Goal: Contribute content

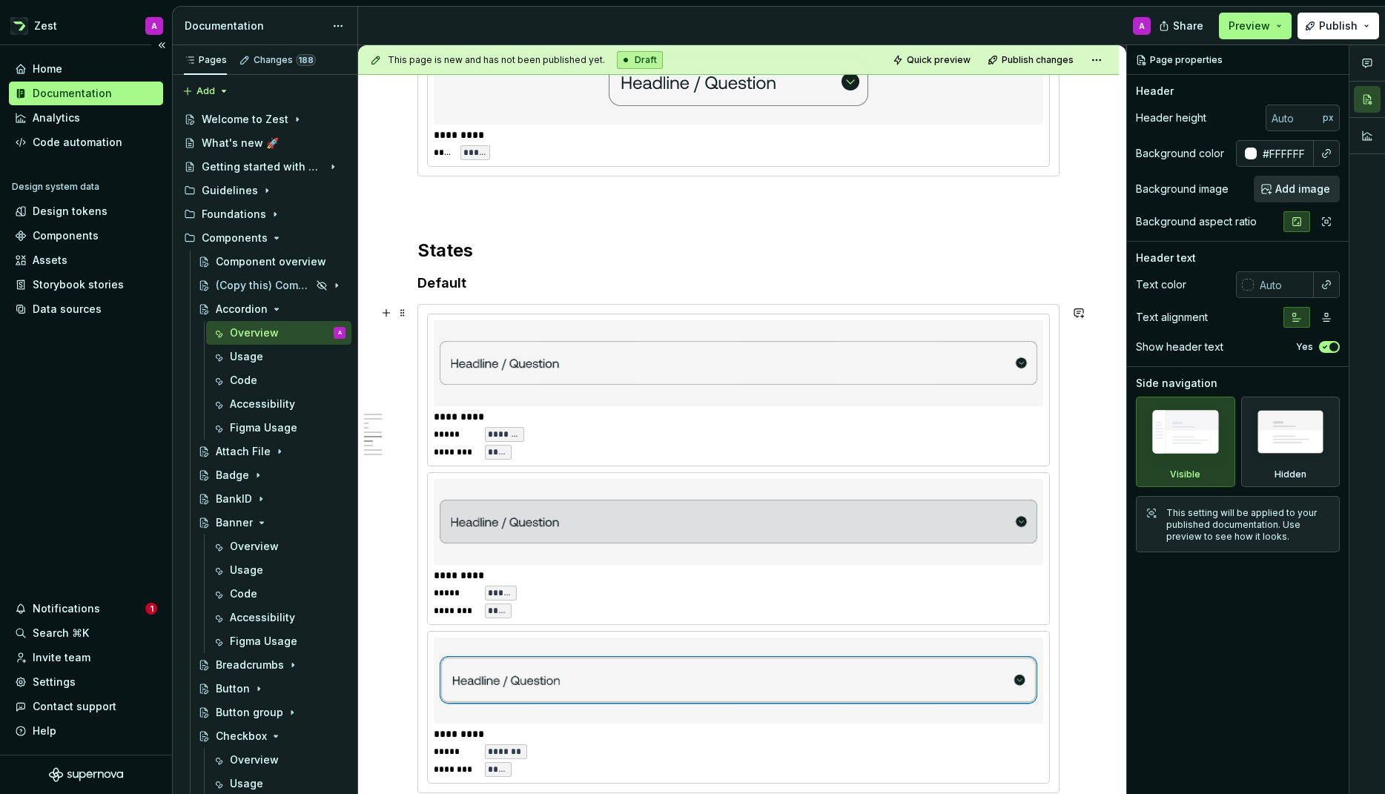
scroll to position [1546, 0]
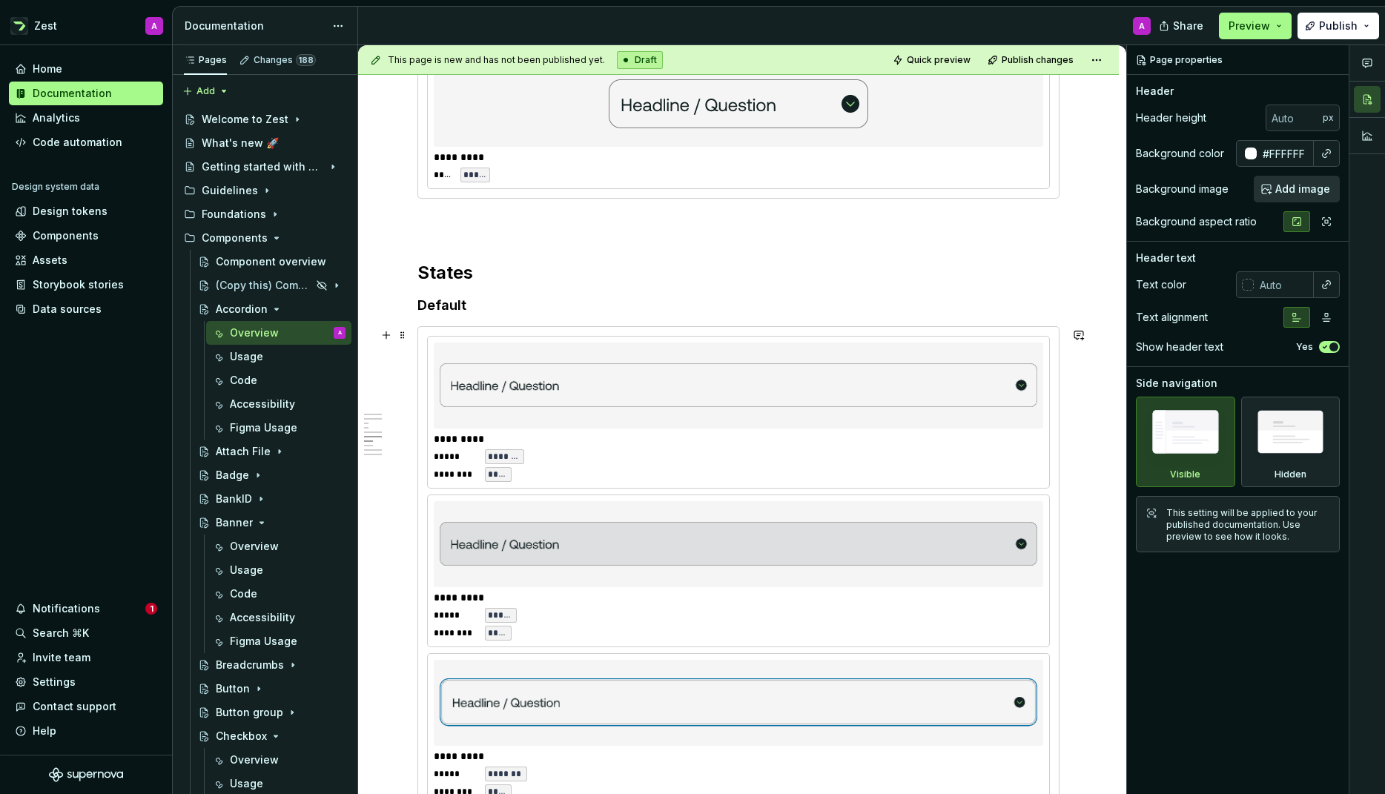
click at [641, 575] on img at bounding box center [739, 544] width 598 height 74
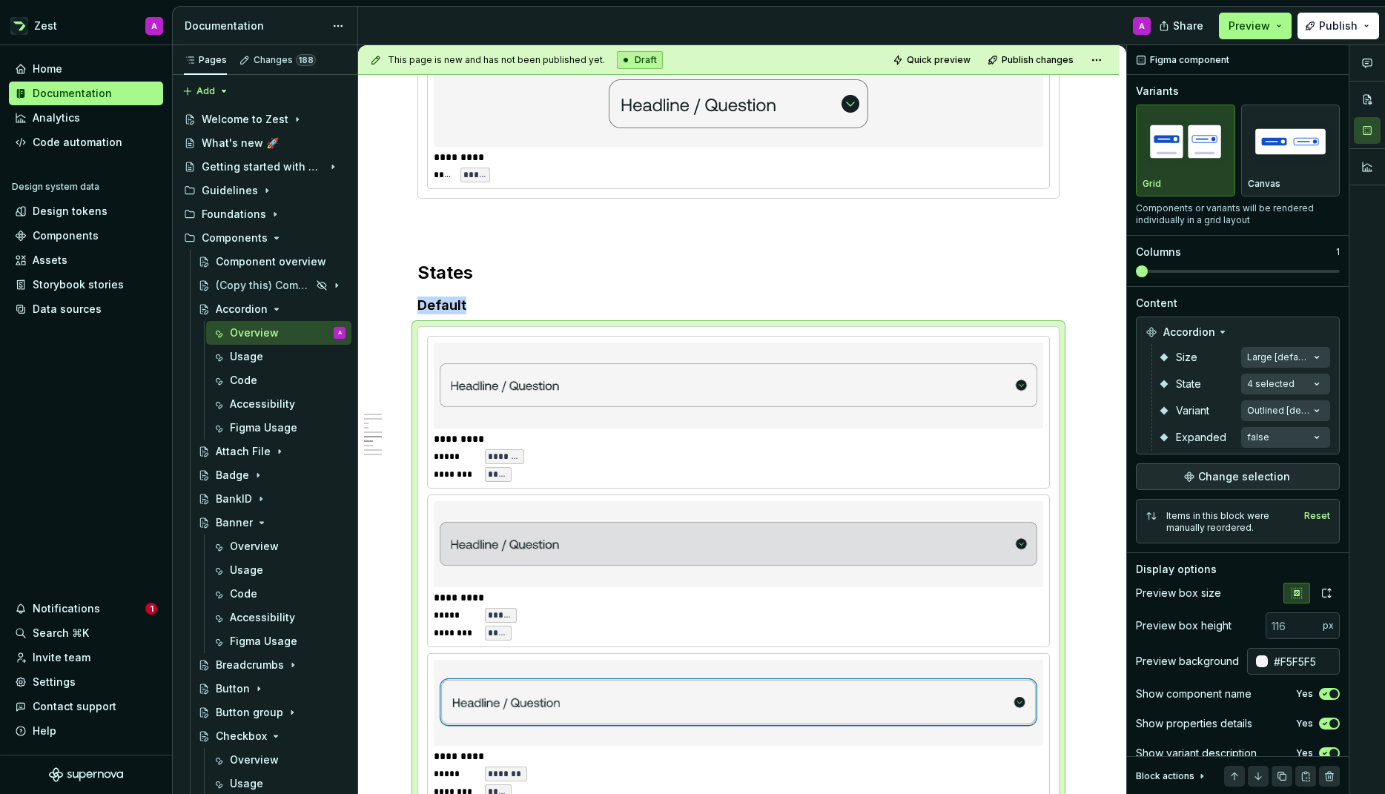
click at [1316, 383] on div "Comments Open comments No comments yet Select ‘Comment’ from the block context …" at bounding box center [1256, 420] width 258 height 750
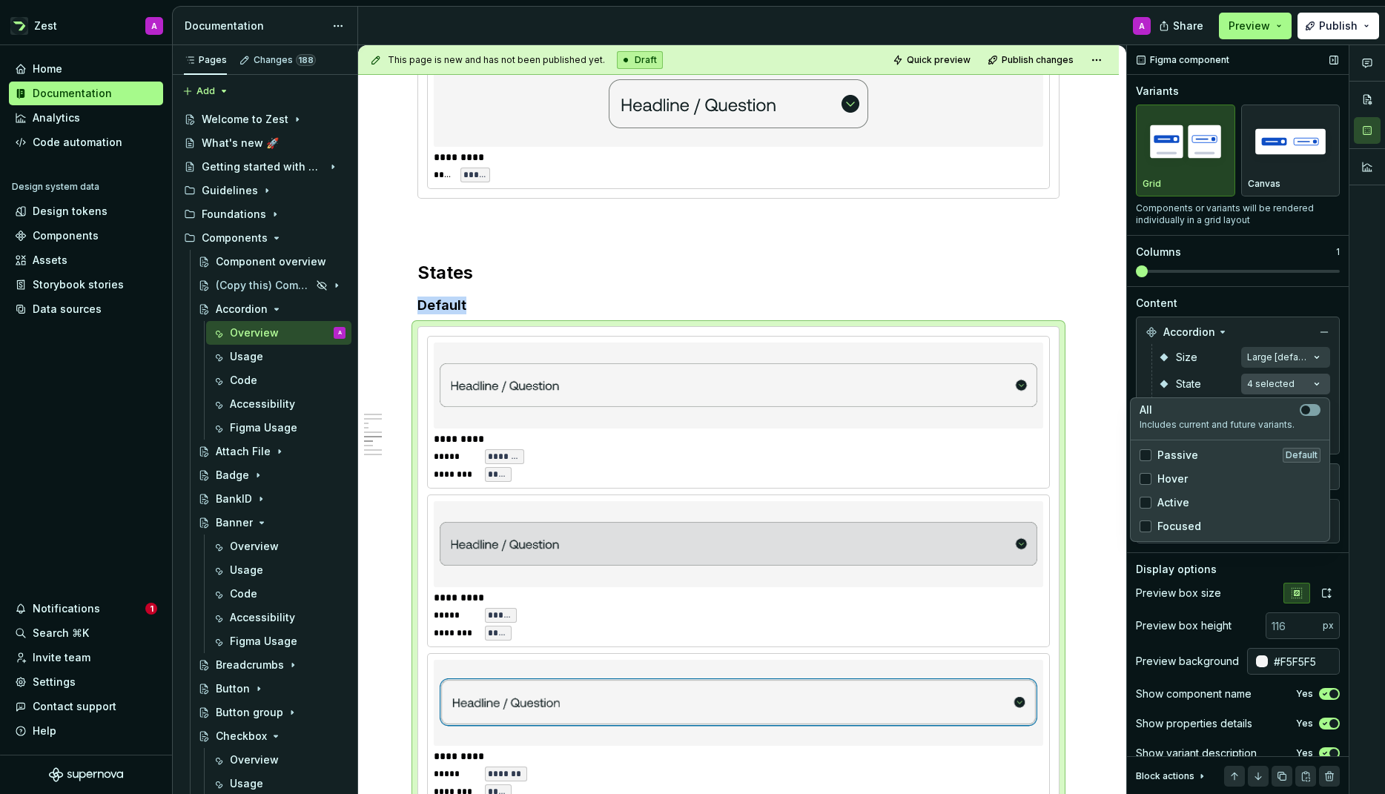
click at [1316, 383] on div "Comments Open comments No comments yet Select ‘Comment’ from the block context …" at bounding box center [1256, 420] width 258 height 750
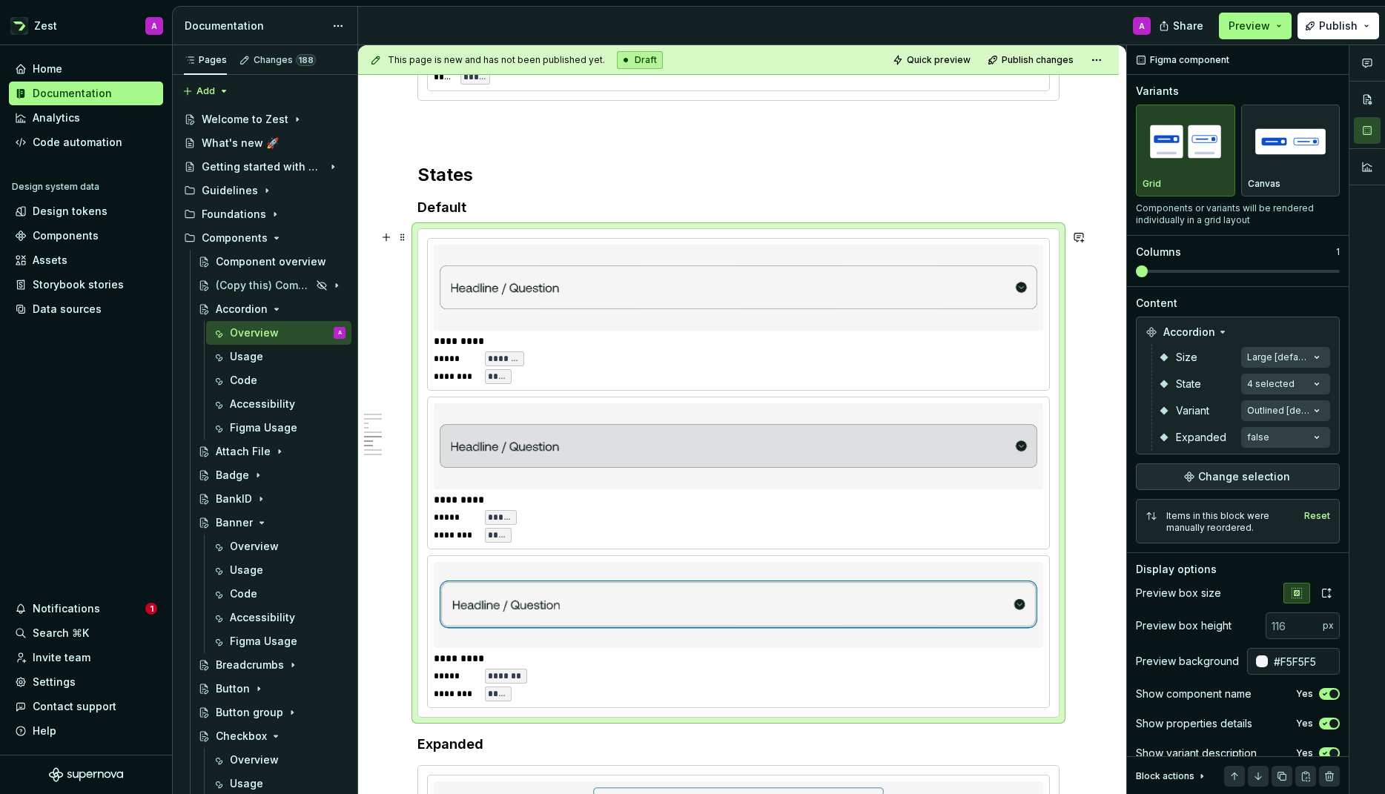
scroll to position [1642, 0]
click at [465, 315] on img at bounding box center [739, 289] width 598 height 74
click at [463, 325] on img at bounding box center [739, 289] width 598 height 74
click at [383, 237] on button "button" at bounding box center [386, 238] width 21 height 21
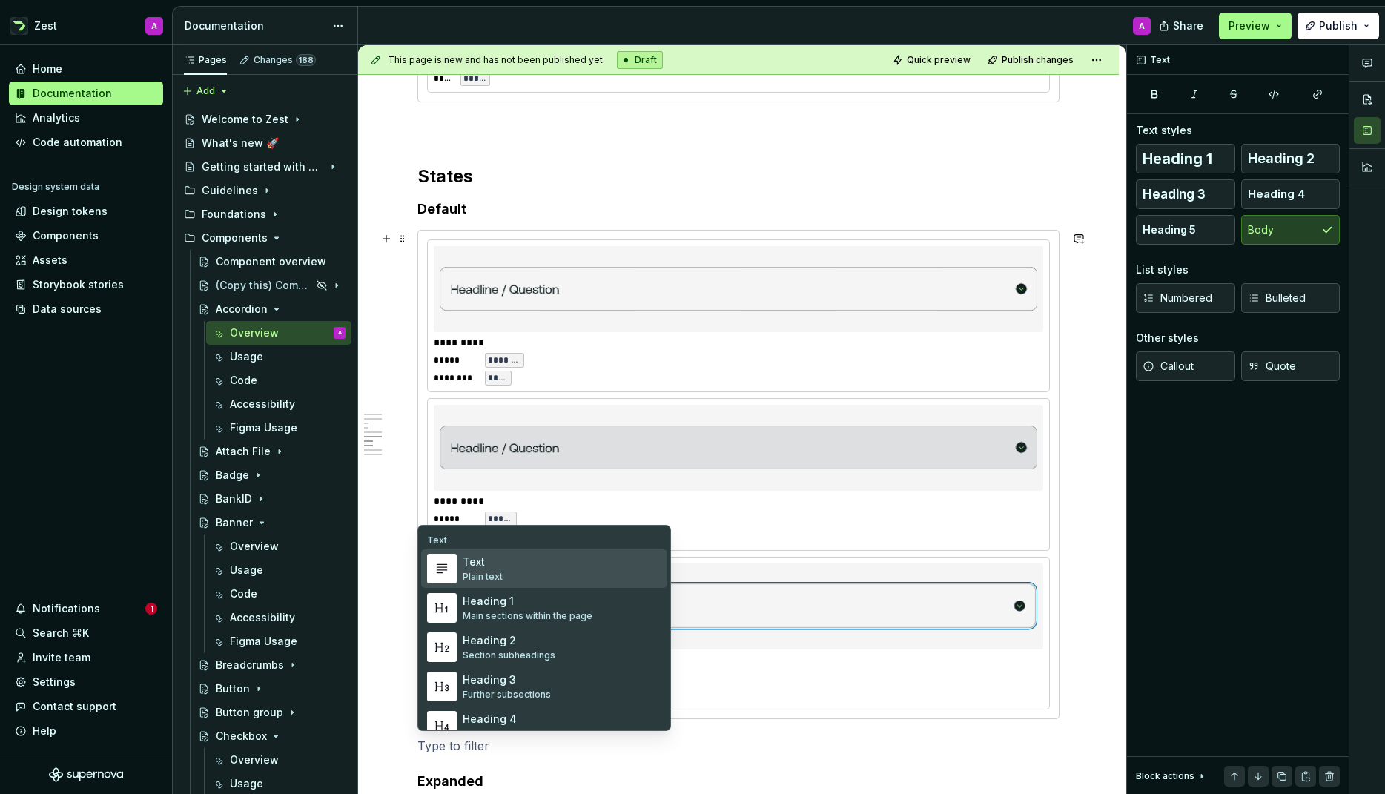
click at [487, 563] on div "Text" at bounding box center [483, 562] width 40 height 15
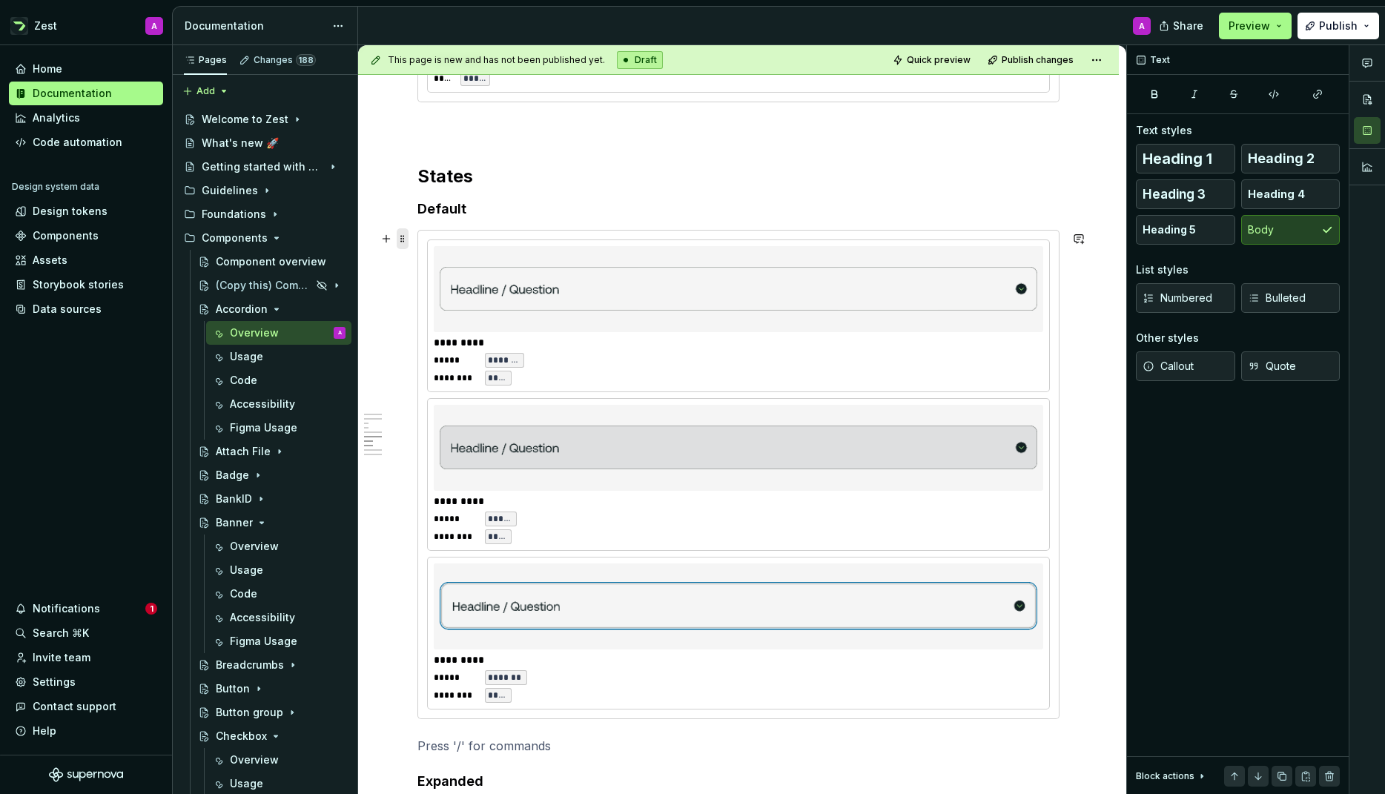
click at [405, 238] on span at bounding box center [403, 238] width 12 height 21
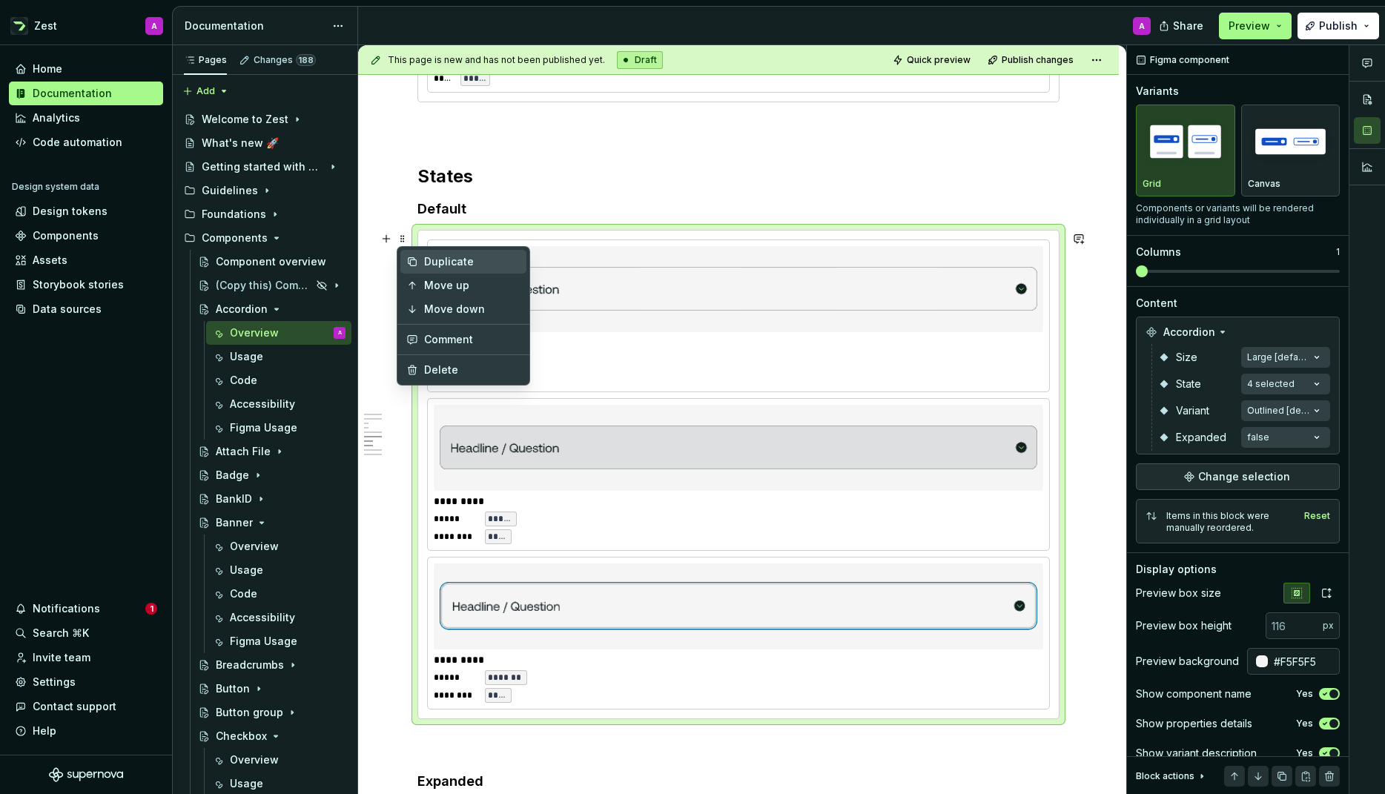
click at [432, 258] on div "Duplicate" at bounding box center [472, 261] width 96 height 15
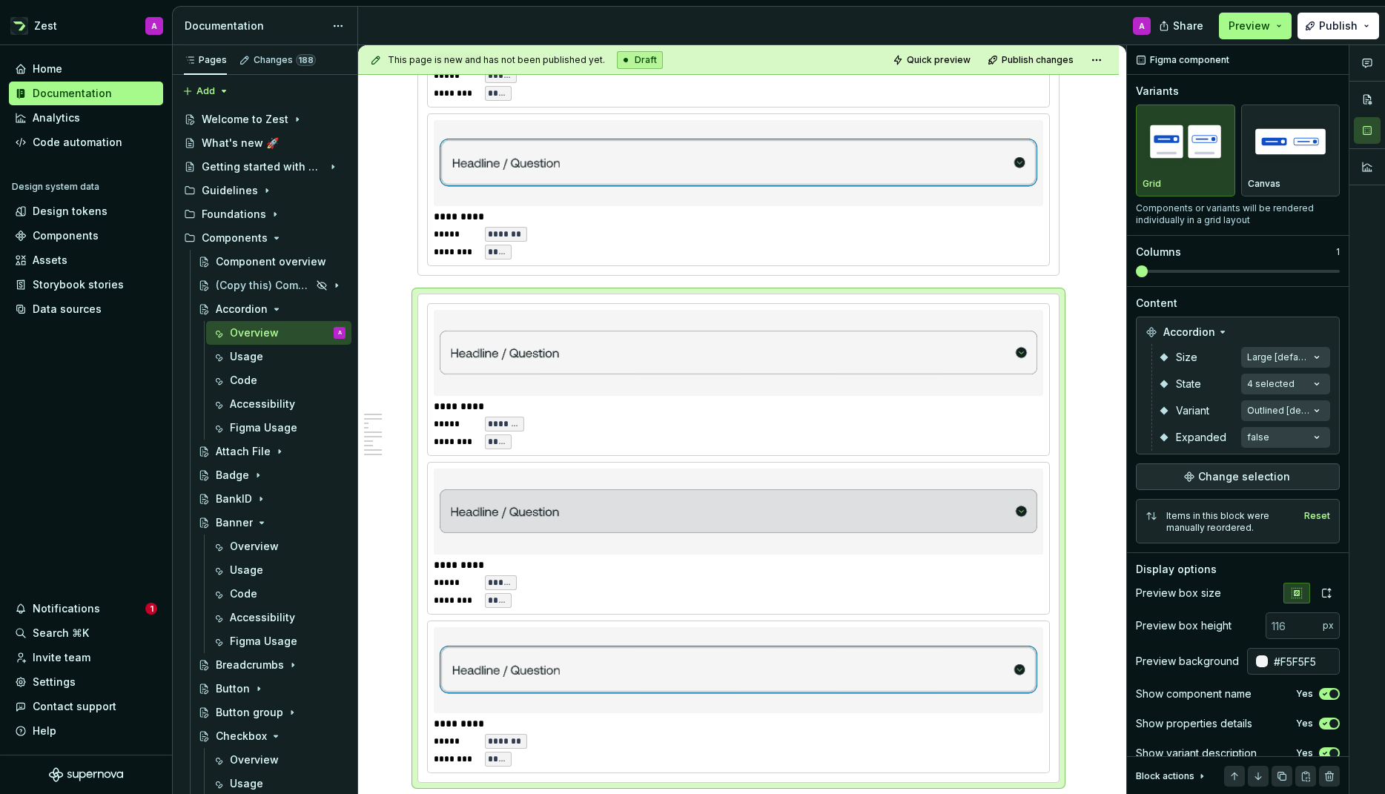
scroll to position [2086, 0]
click at [1261, 777] on ul "No internet connection. Reconnect to ensure all of your changes are synced. Suc…" at bounding box center [1202, 782] width 365 height 24
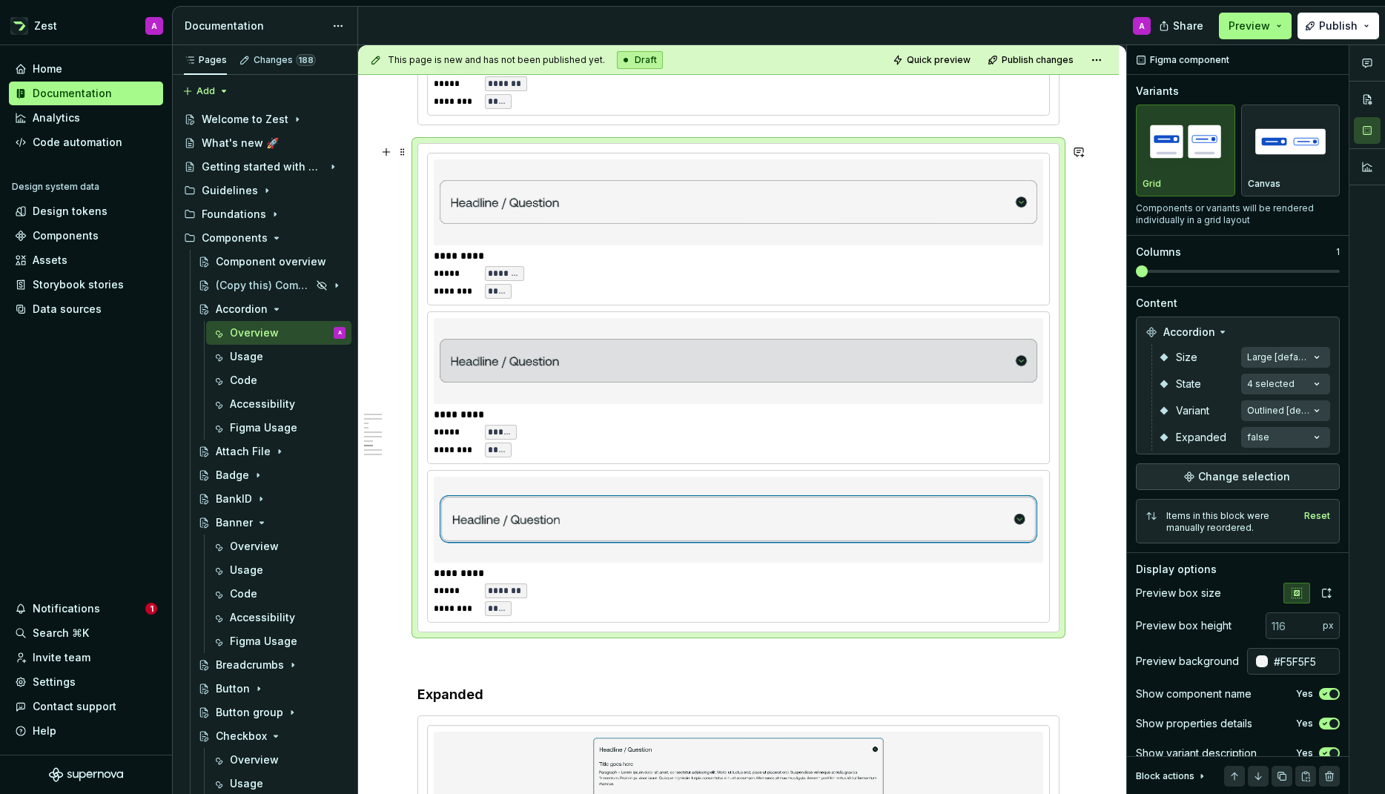
scroll to position [2280, 0]
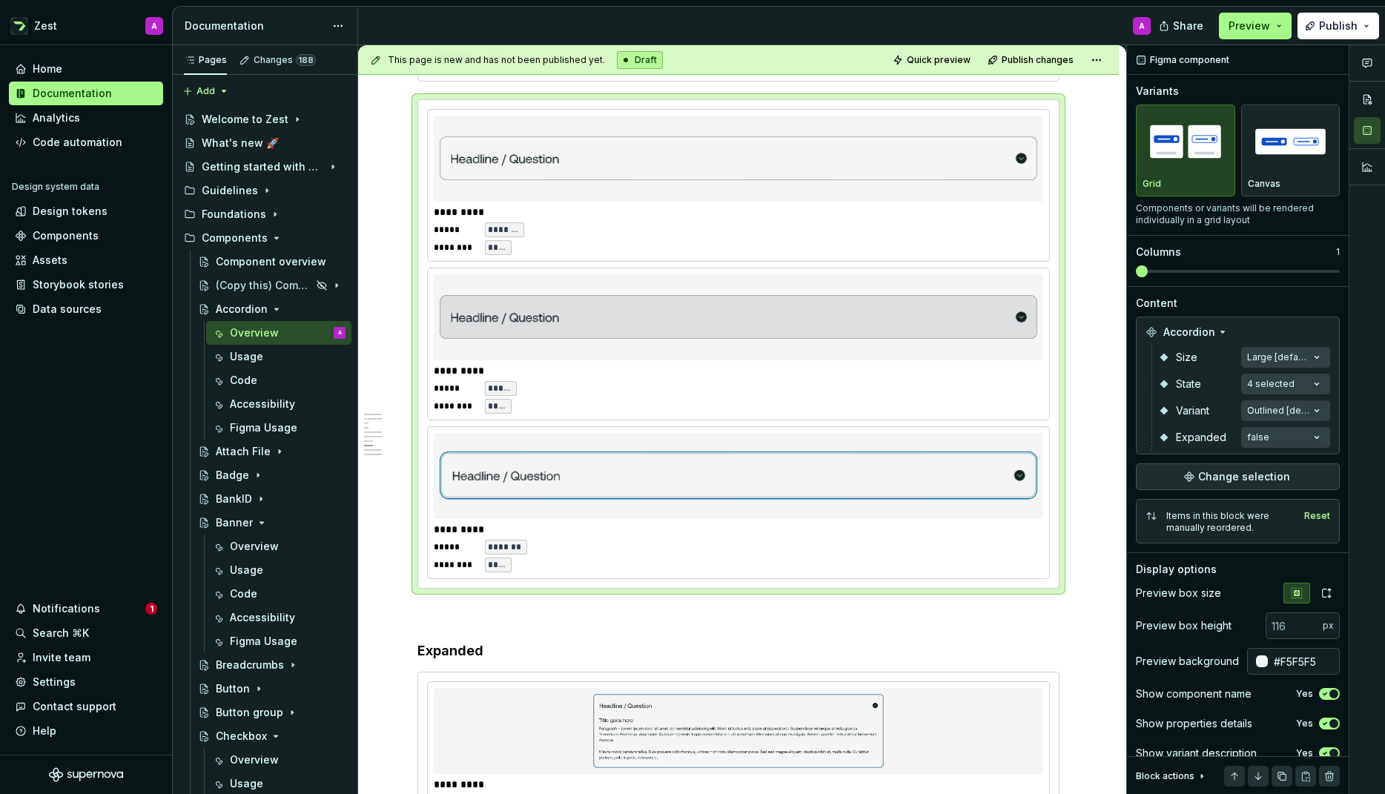
click at [1260, 775] on ul "No internet connection. Reconnect to ensure all of your changes are synced. Suc…" at bounding box center [1202, 782] width 365 height 24
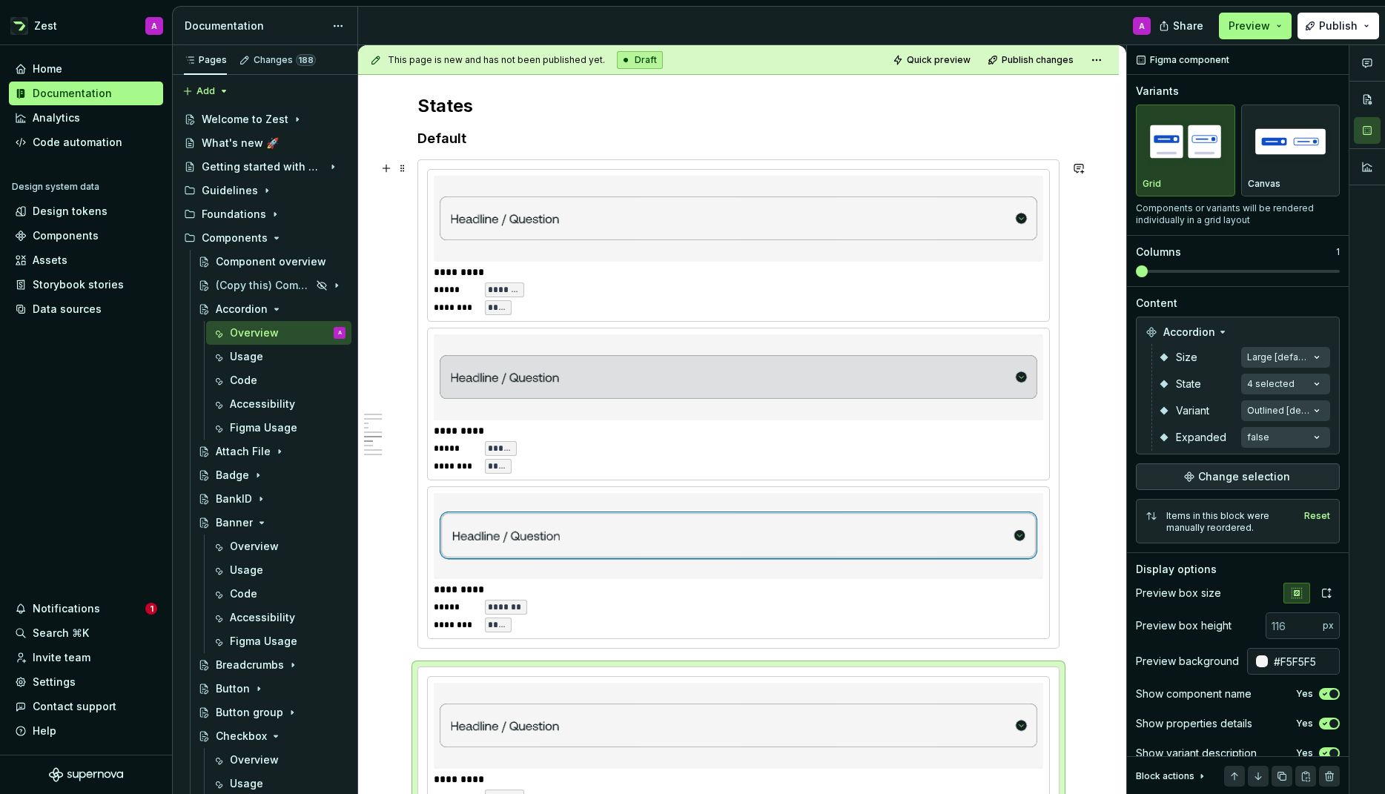
scroll to position [1671, 0]
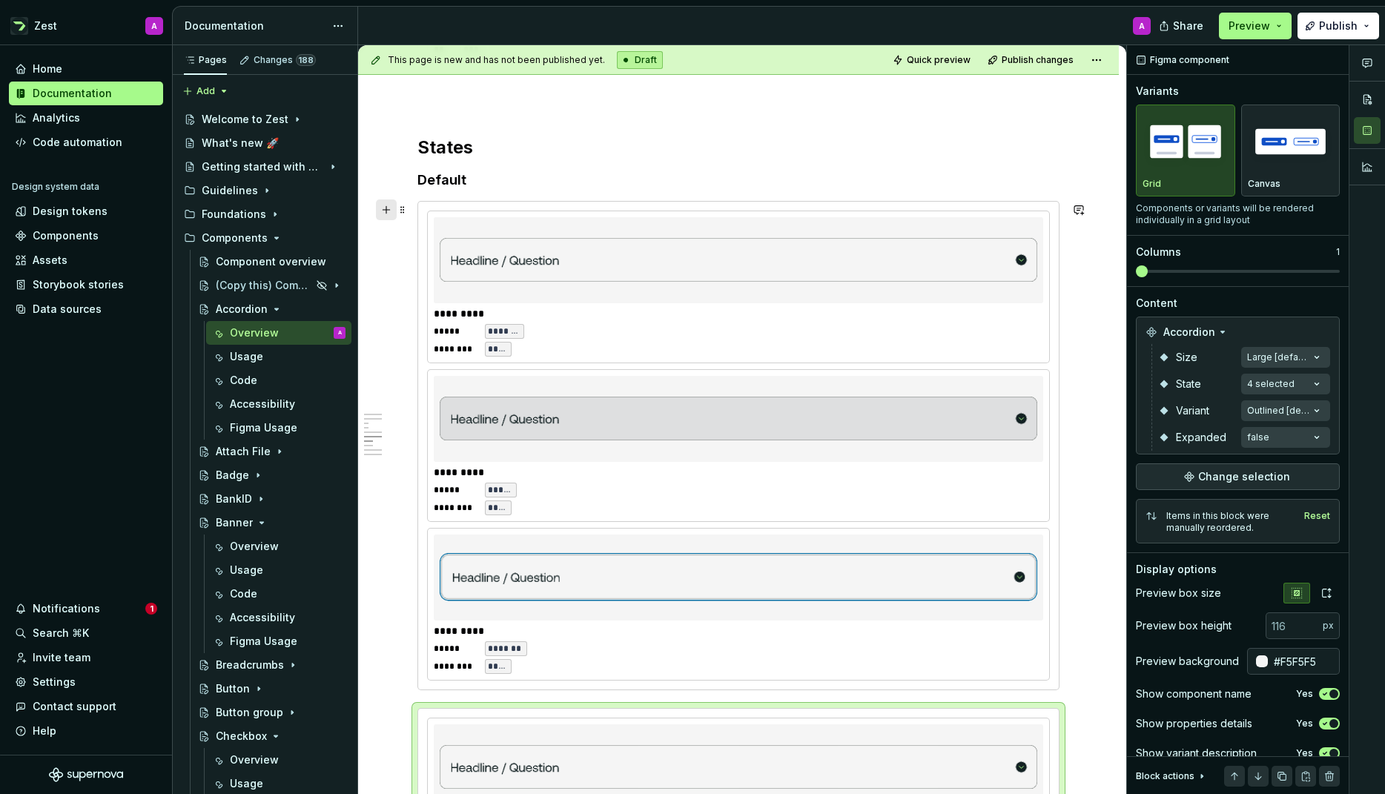
click at [381, 207] on button "button" at bounding box center [386, 209] width 21 height 21
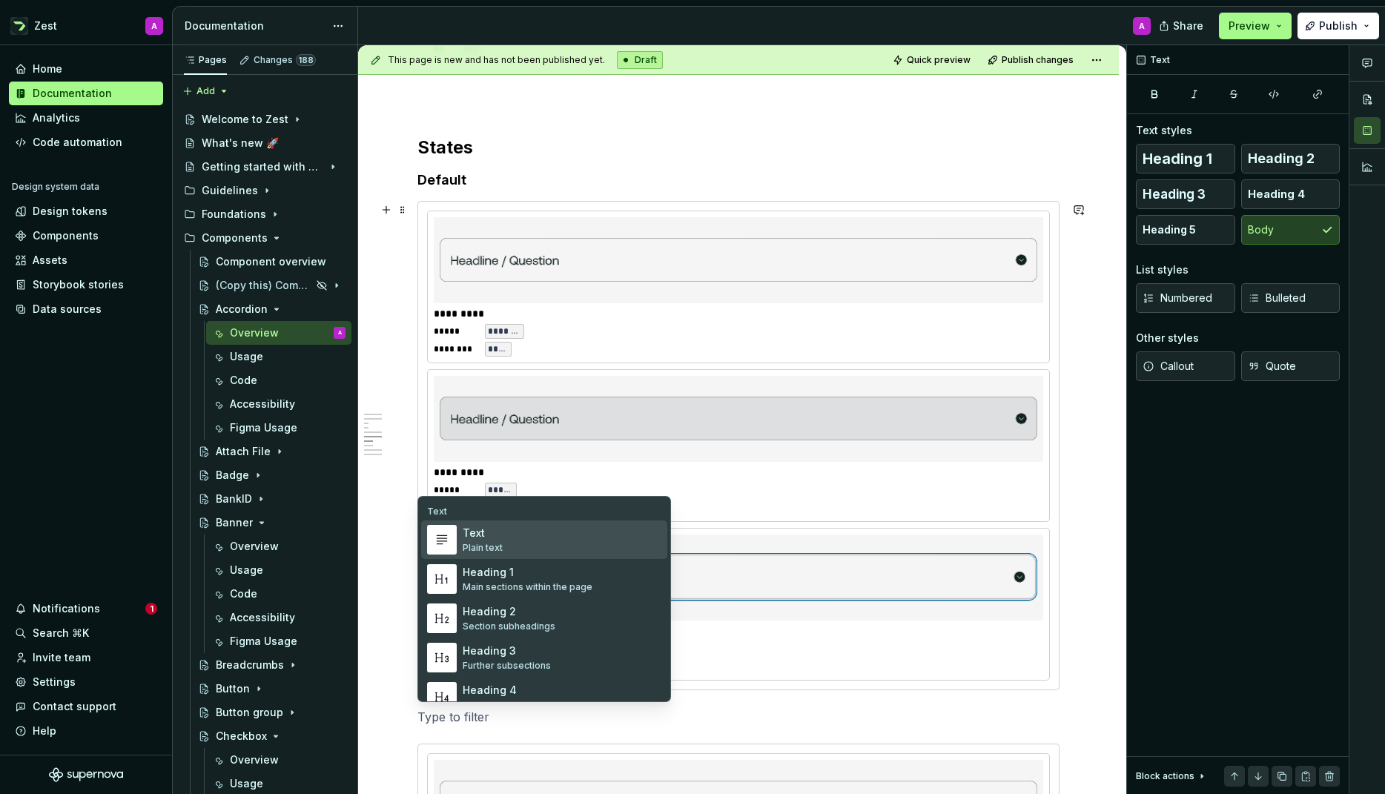
click at [477, 542] on div "Plain text" at bounding box center [483, 548] width 40 height 12
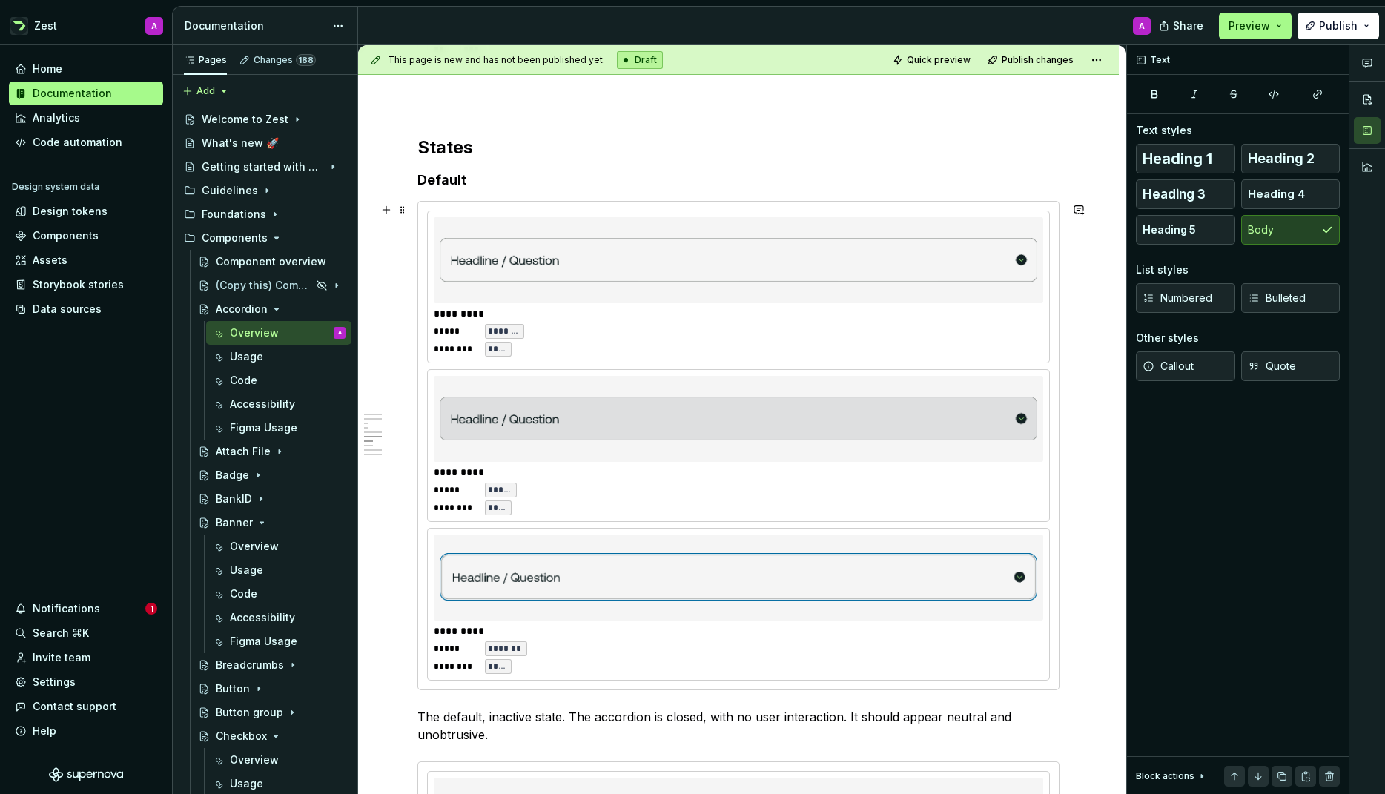
click at [869, 521] on div "********* ***** ***** ******** *****" at bounding box center [738, 445] width 621 height 151
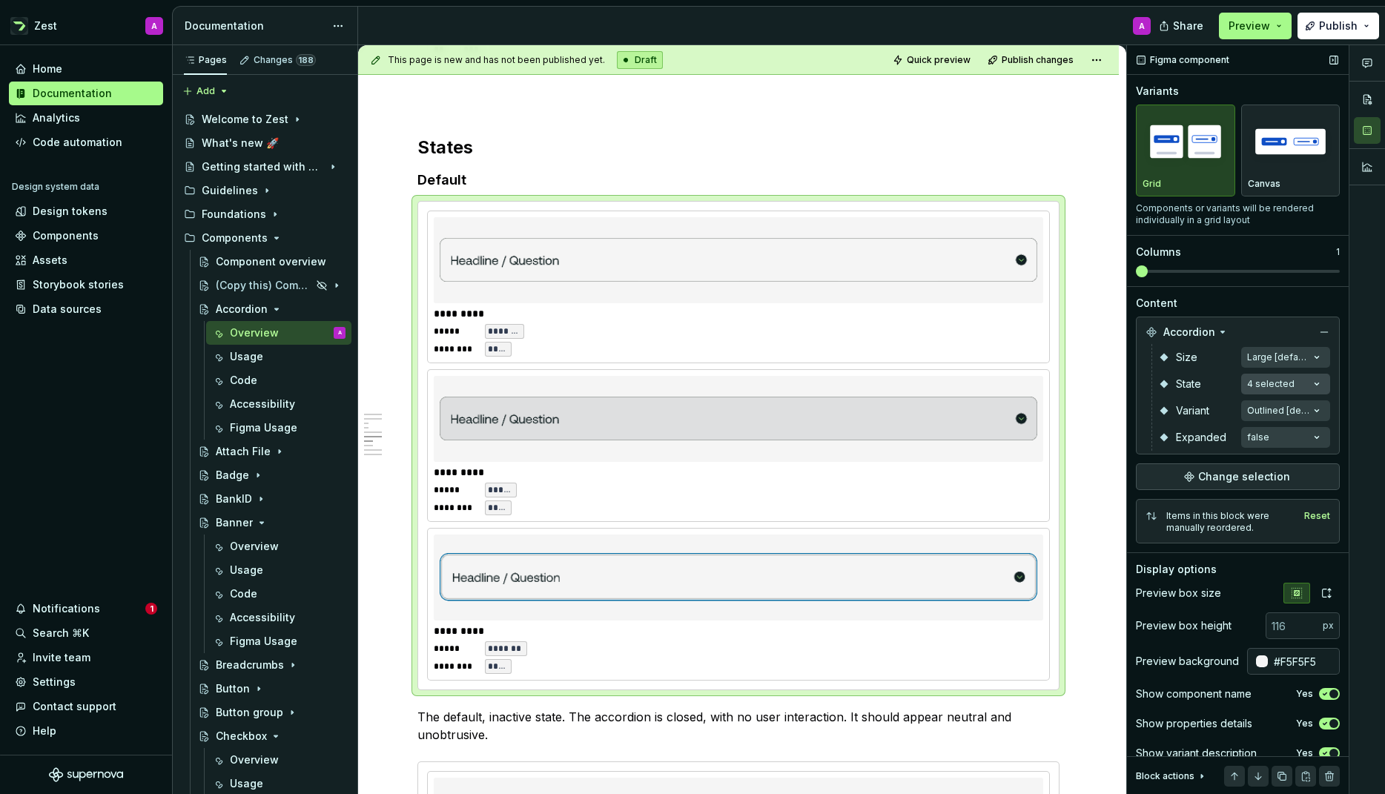
click at [1320, 385] on div "Comments Open comments No comments yet Select ‘Comment’ from the block context …" at bounding box center [1256, 420] width 258 height 750
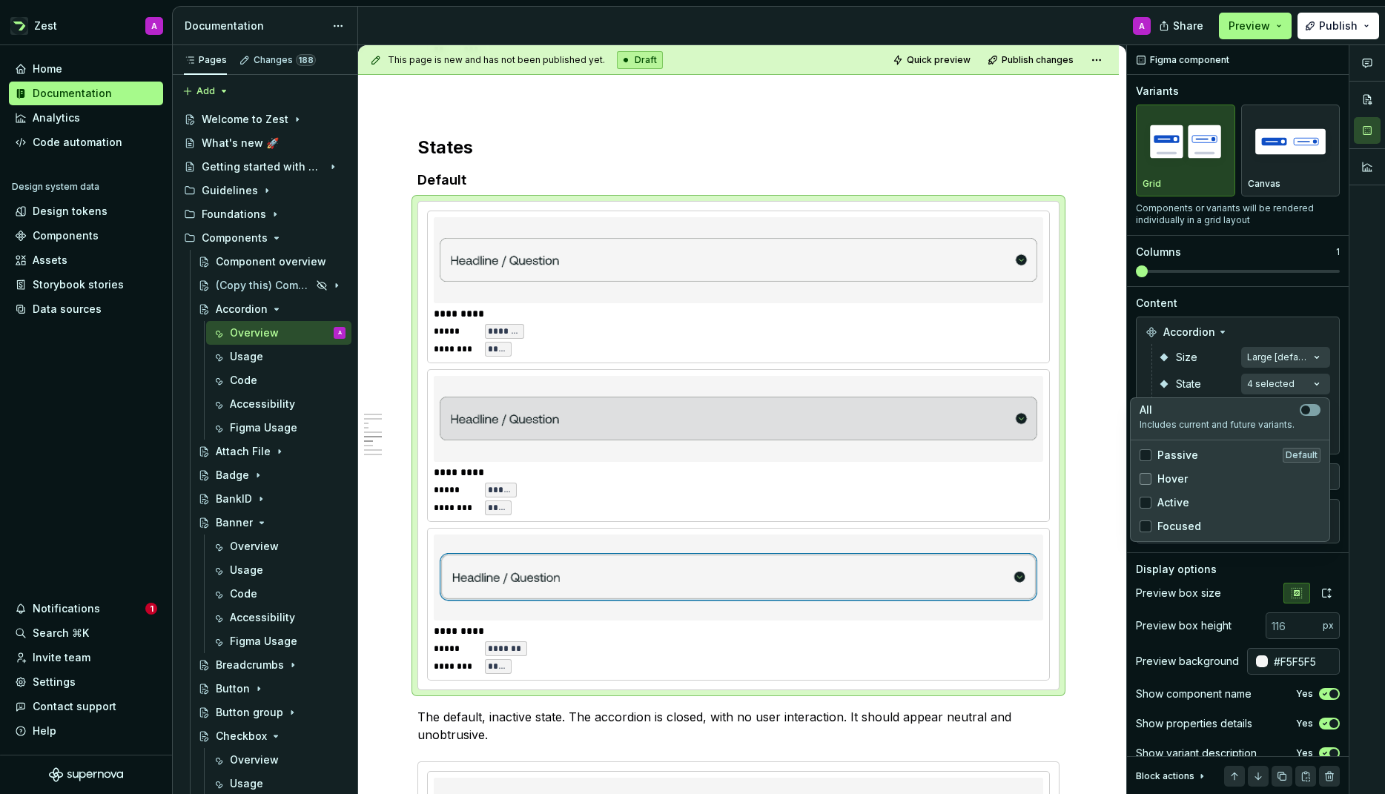
click at [1146, 479] on icon at bounding box center [1146, 479] width 0 height 0
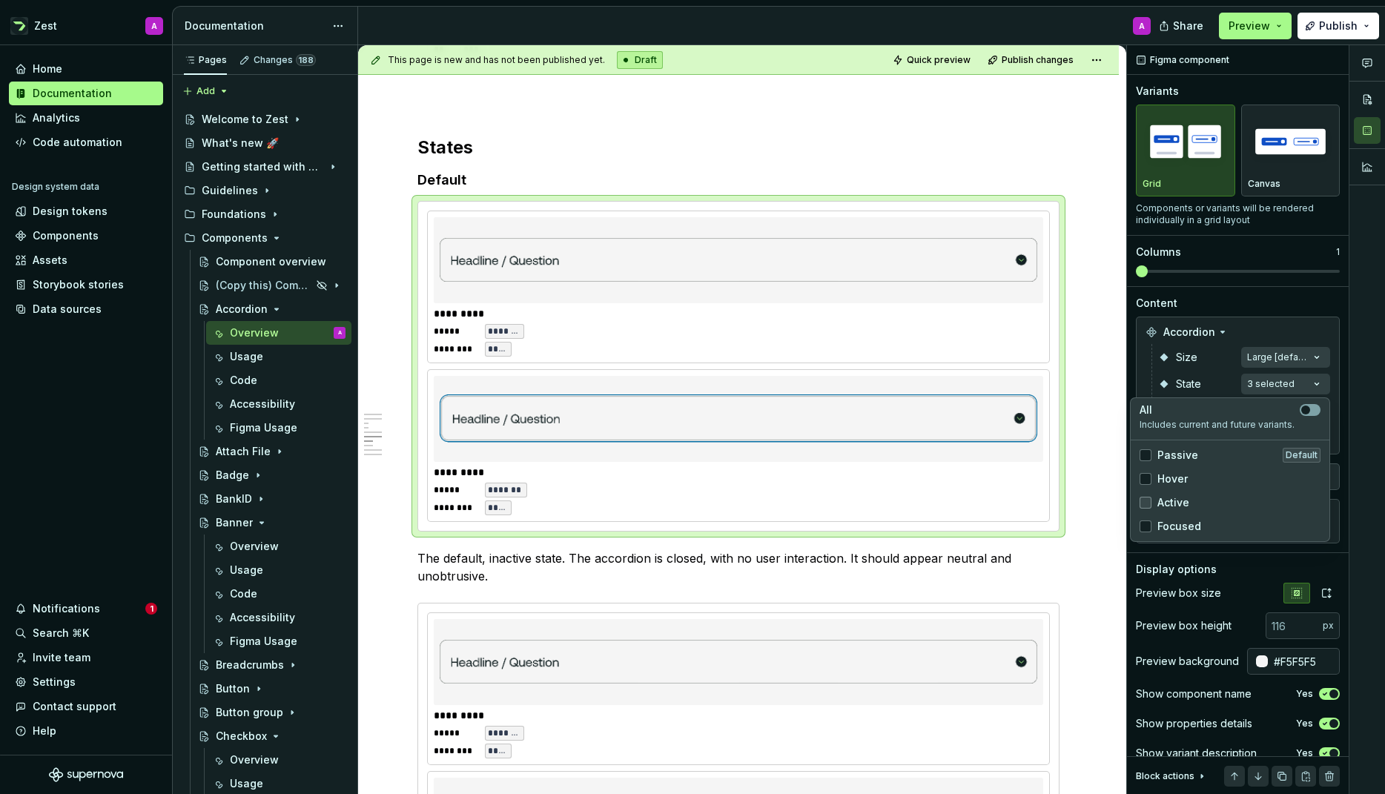
click at [1148, 497] on div at bounding box center [1146, 503] width 12 height 12
click at [1146, 526] on icon at bounding box center [1146, 526] width 0 height 0
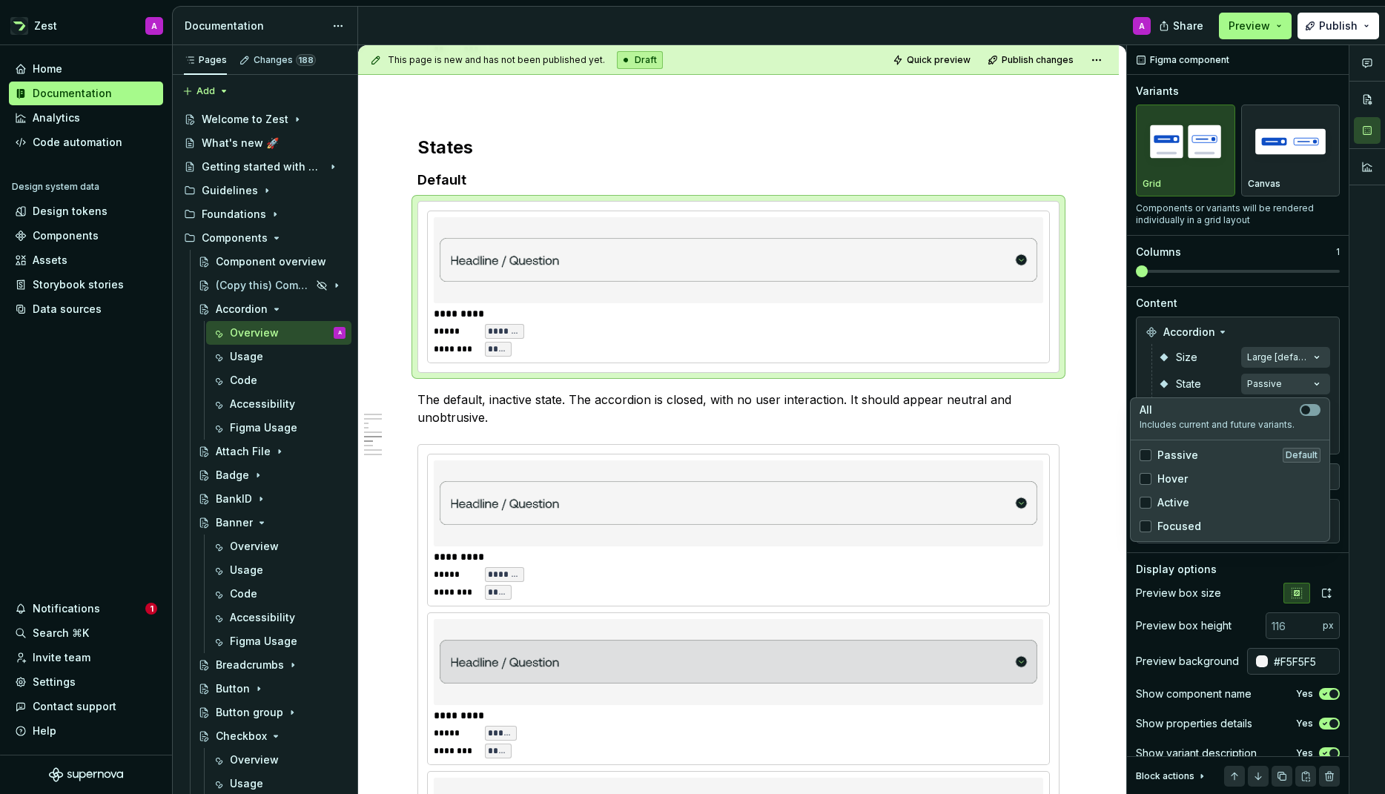
click at [531, 415] on html "Zest A Home Documentation Analytics Code automation Design system data Design t…" at bounding box center [692, 397] width 1385 height 794
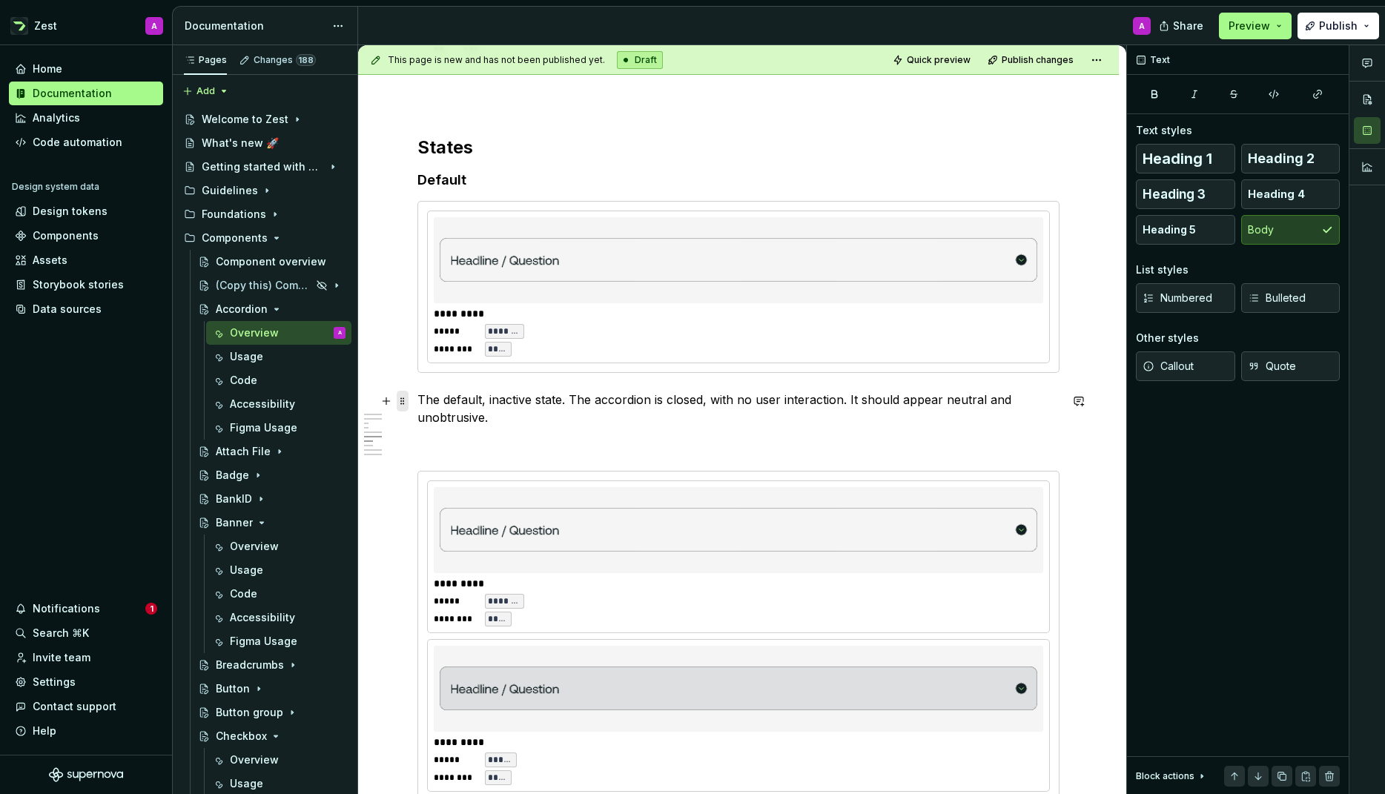
click at [404, 402] on span at bounding box center [403, 401] width 12 height 21
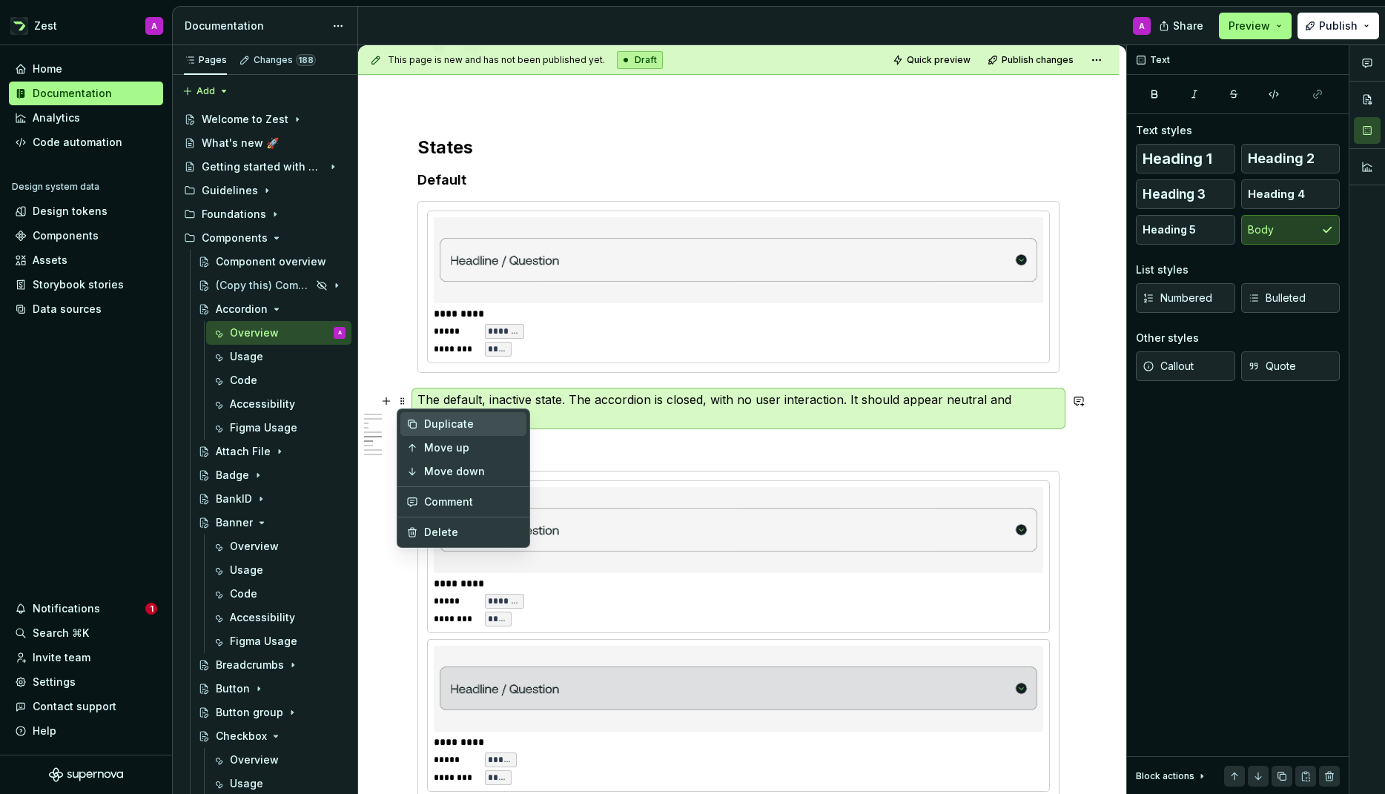
click at [424, 421] on div "Duplicate" at bounding box center [472, 424] width 96 height 15
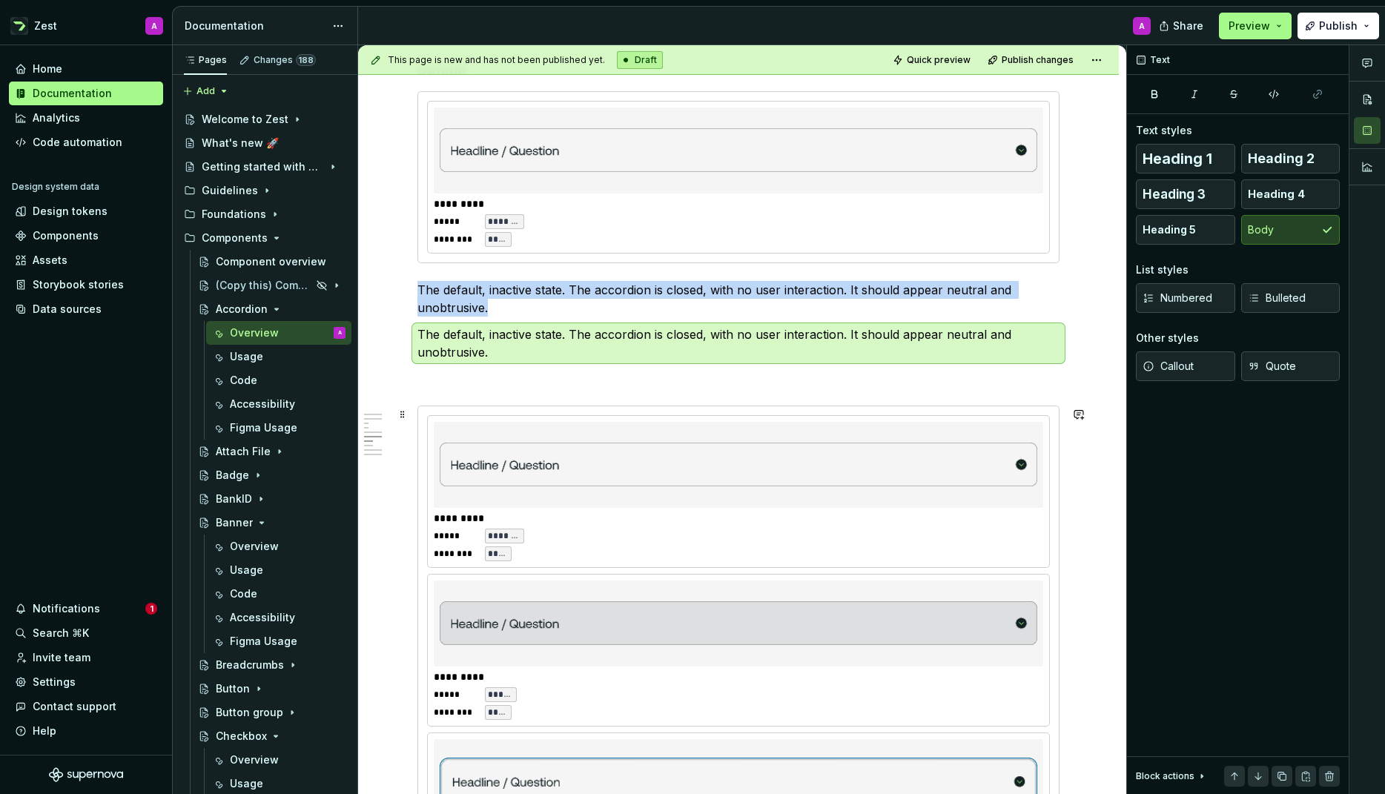
scroll to position [1780, 0]
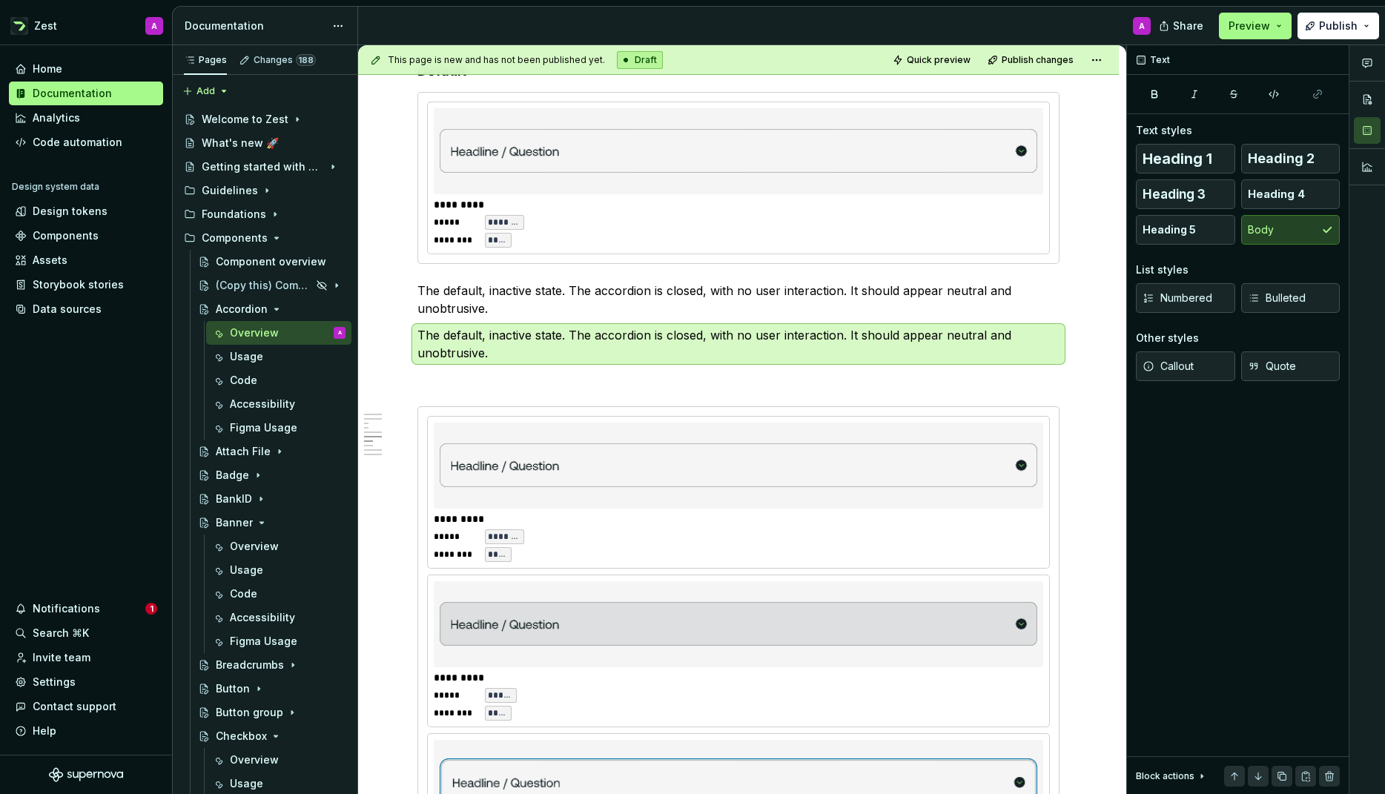
click at [1254, 775] on ul "No internet connection. Reconnect to ensure all of your changes are synced. Suc…" at bounding box center [1202, 782] width 365 height 24
click at [1260, 774] on ul "No internet connection. Reconnect to ensure all of your changes are synced. Suc…" at bounding box center [1202, 782] width 365 height 24
click at [403, 337] on span at bounding box center [403, 336] width 12 height 21
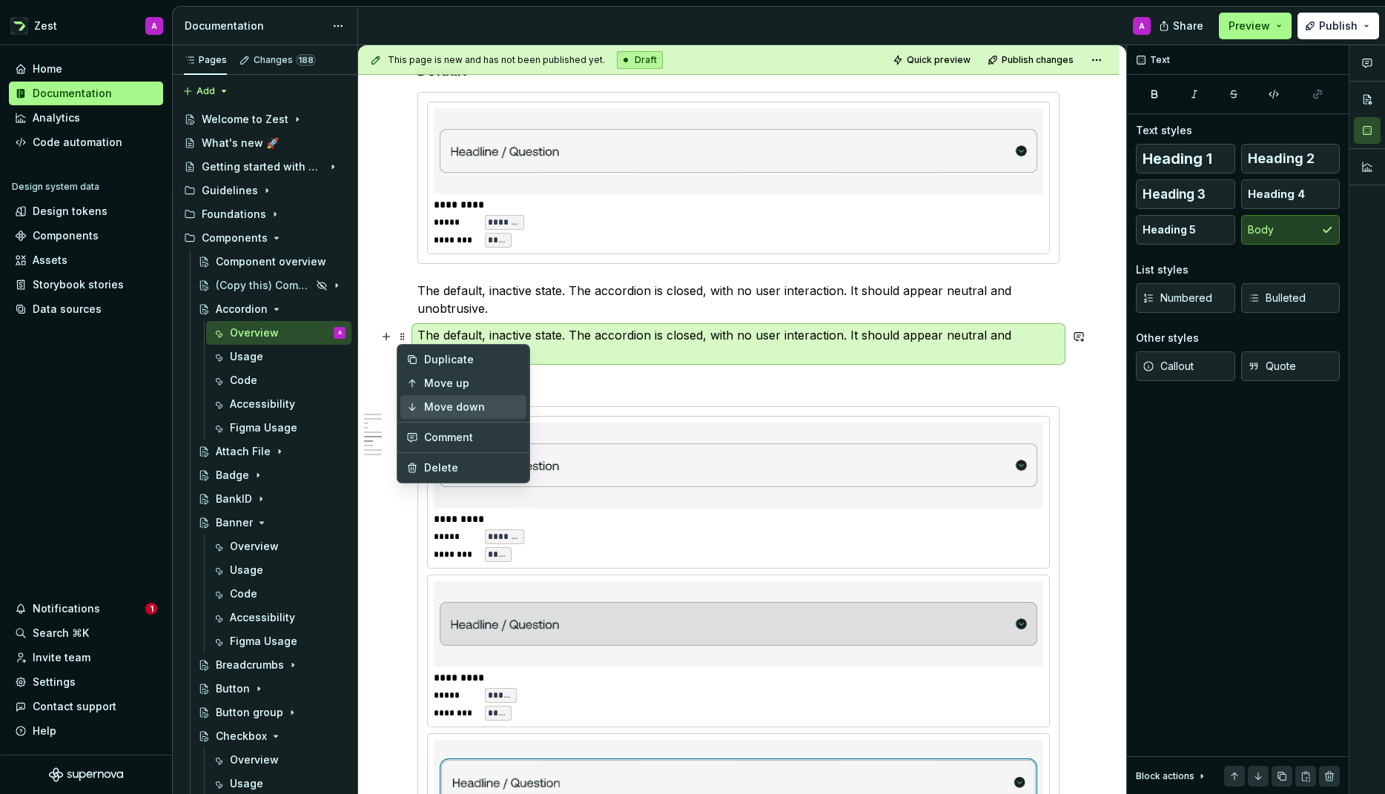
click at [433, 405] on div "Move down" at bounding box center [472, 407] width 96 height 15
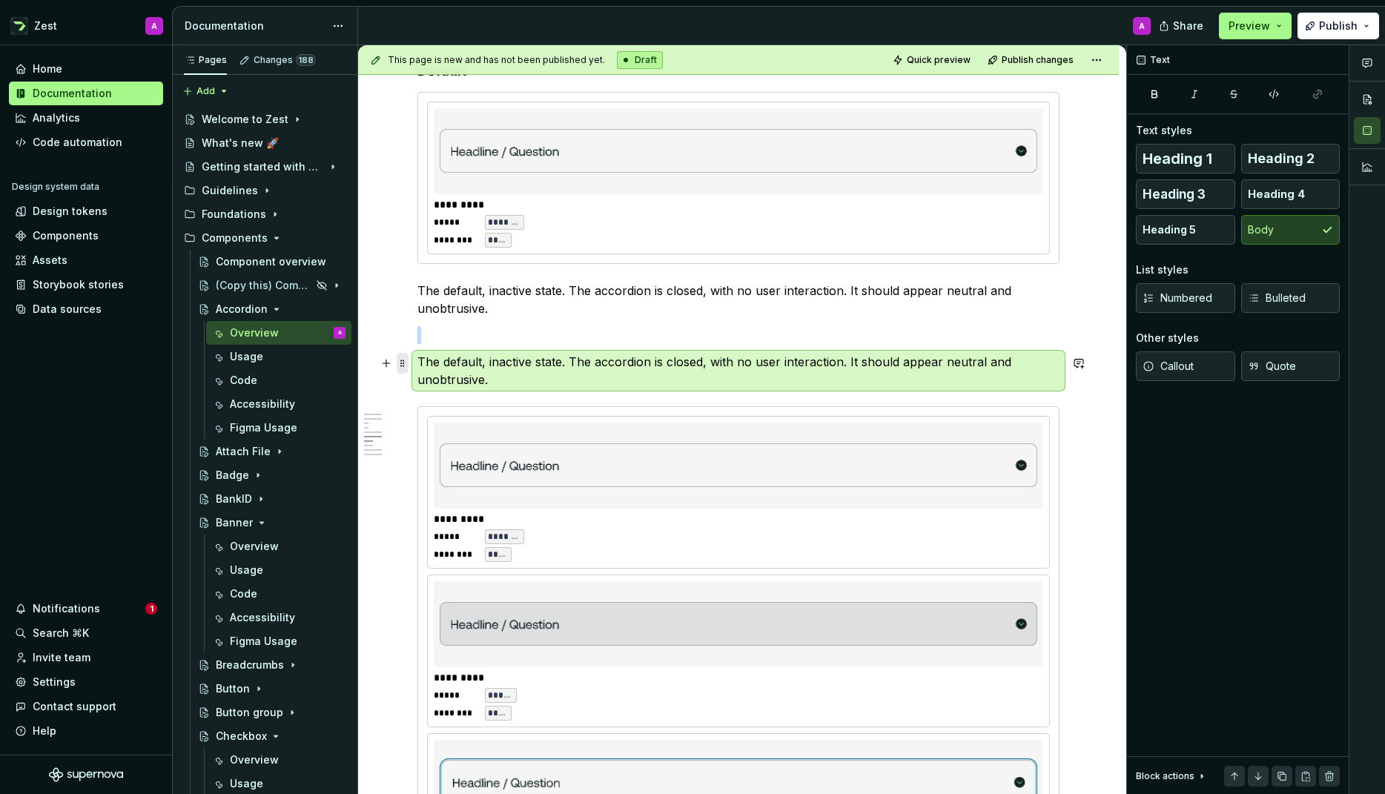
click at [403, 364] on span at bounding box center [403, 363] width 12 height 21
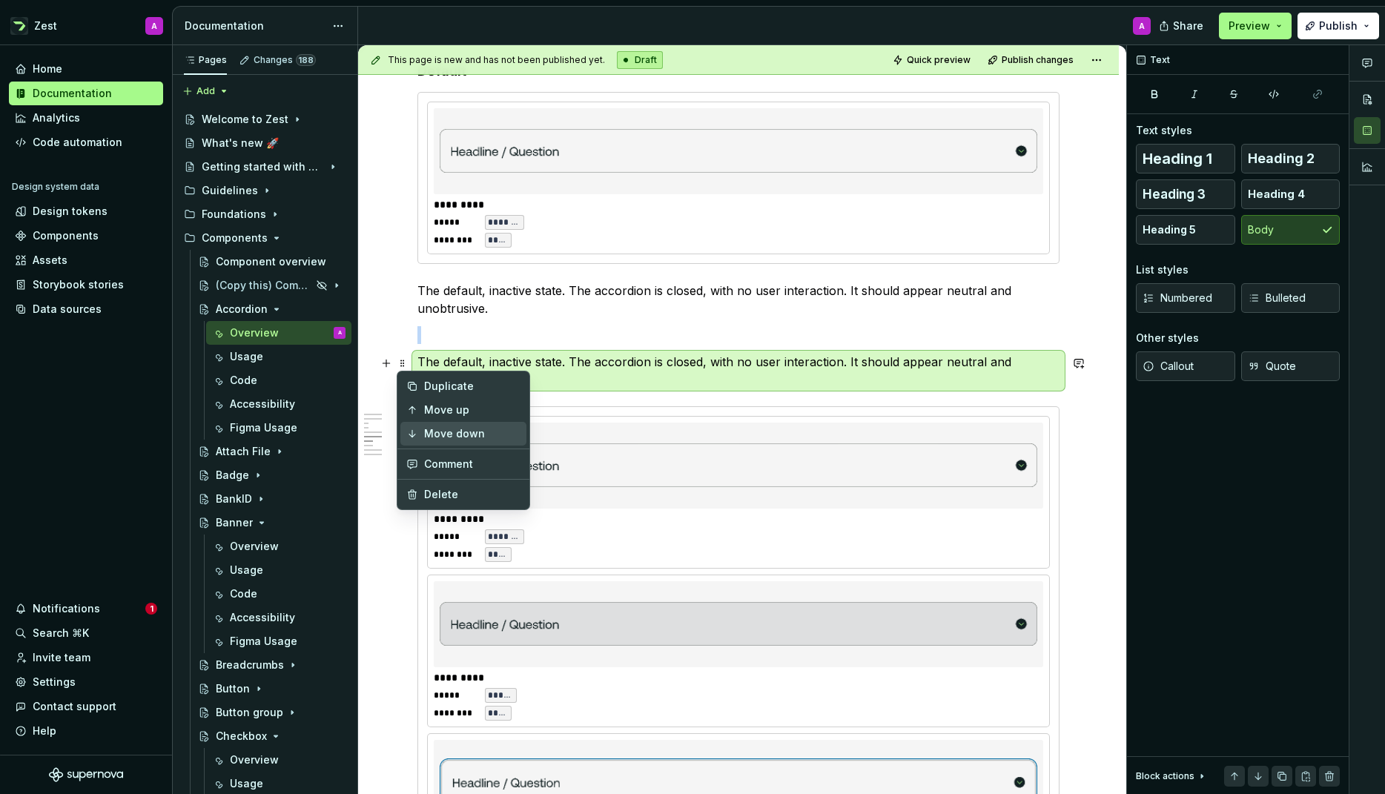
click at [423, 425] on div "Move down" at bounding box center [463, 434] width 126 height 24
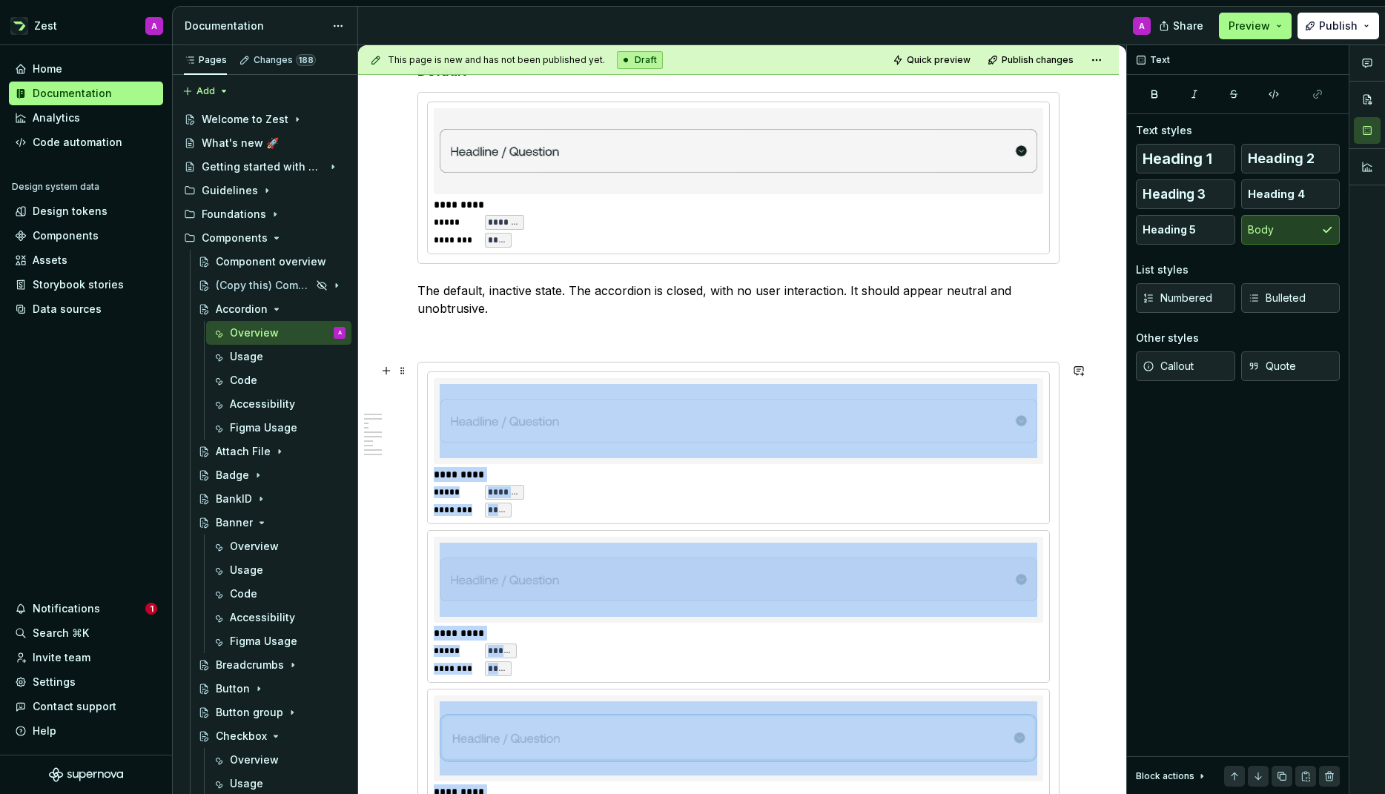
scroll to position [1891, 0]
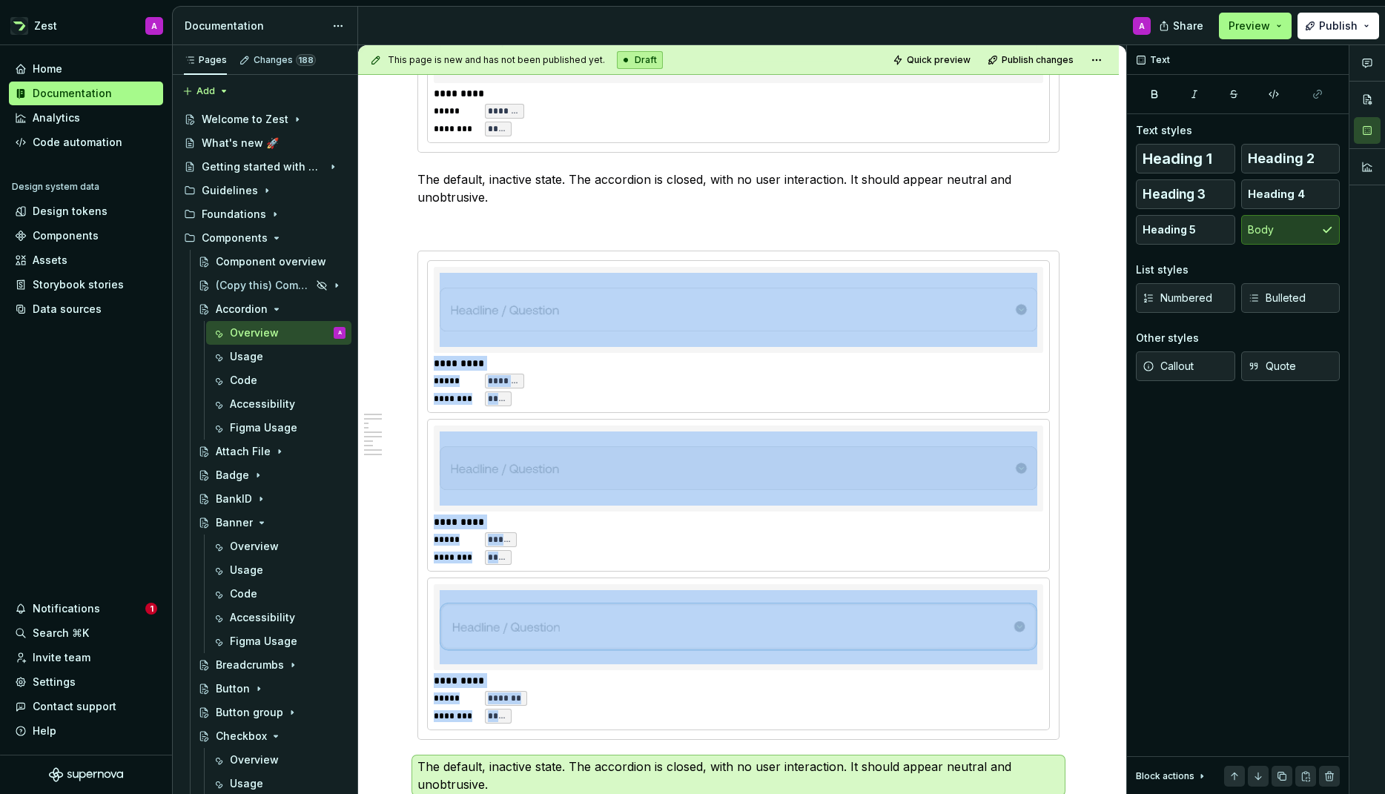
click at [477, 767] on p "The default, inactive state. The accordion is closed, with no user interaction.…" at bounding box center [738, 776] width 642 height 36
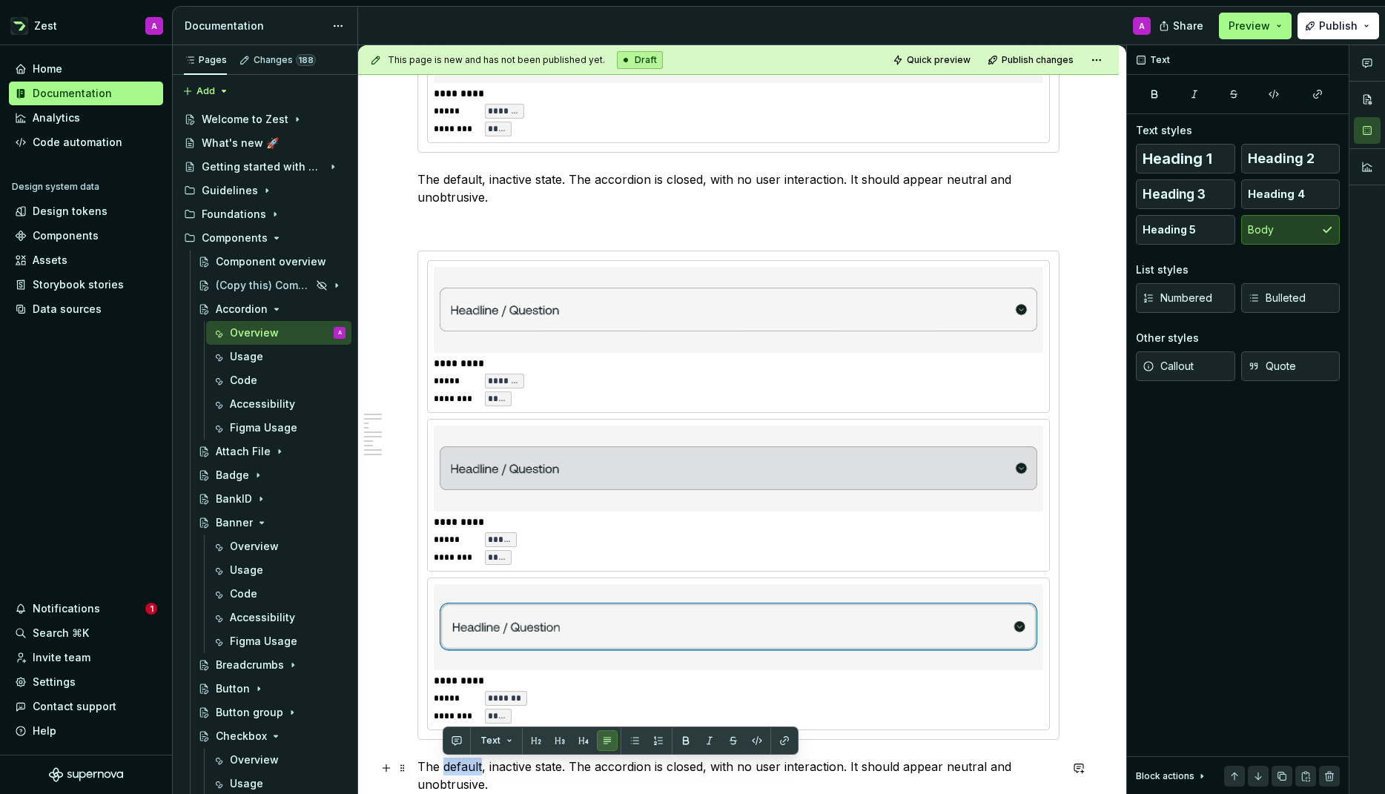
click at [477, 767] on p "The default, inactive state. The accordion is closed, with no user interaction.…" at bounding box center [738, 776] width 642 height 36
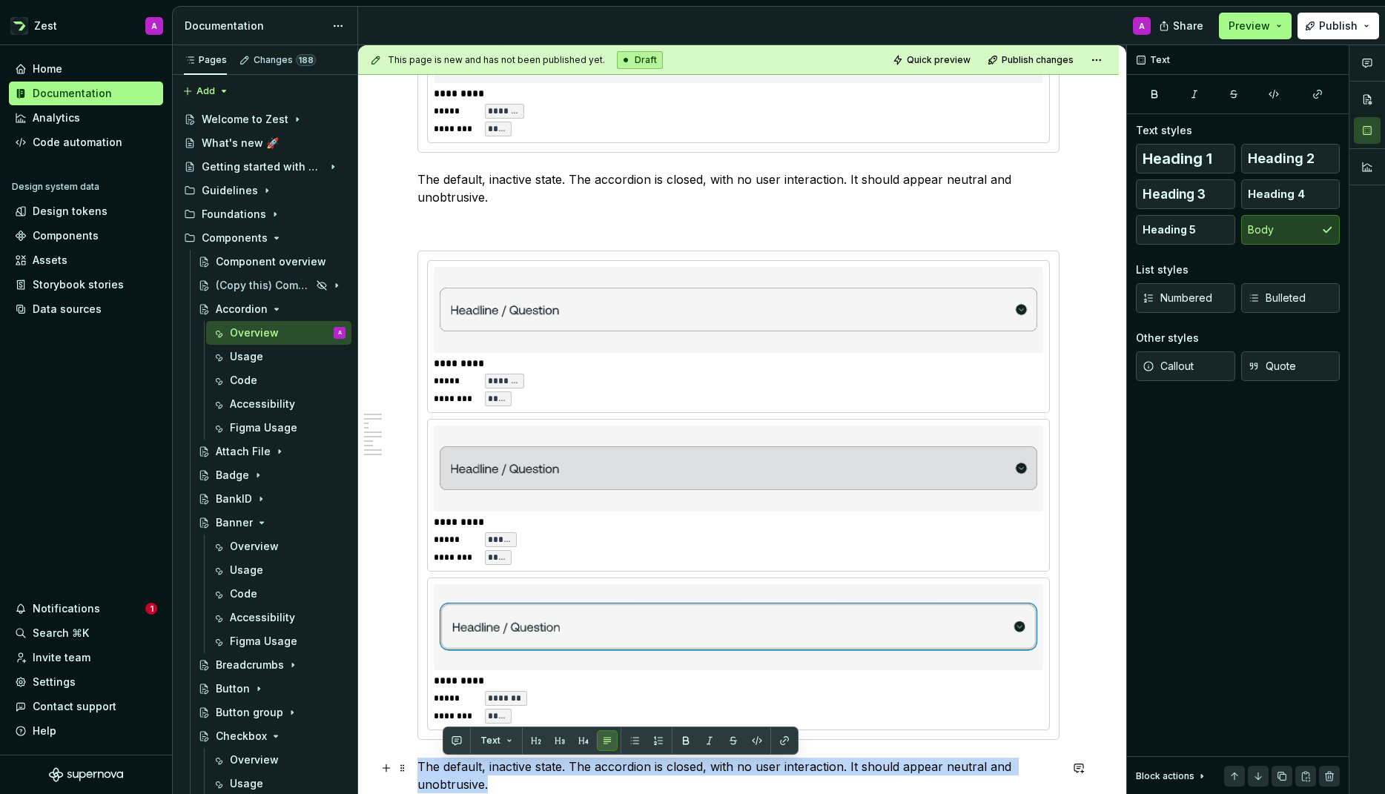
click at [477, 767] on p "The default, inactive state. The accordion is closed, with no user interaction.…" at bounding box center [738, 776] width 642 height 36
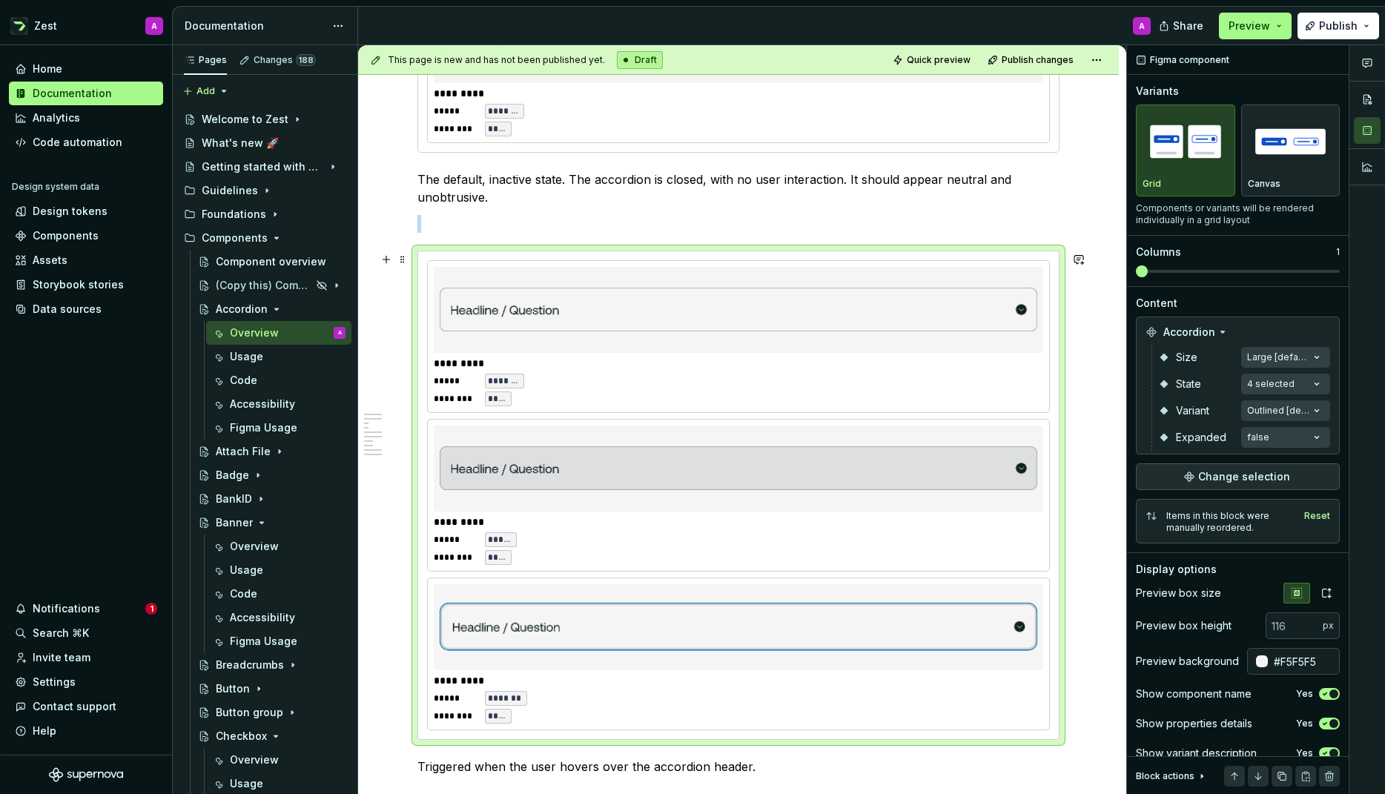
click at [606, 605] on img at bounding box center [739, 627] width 598 height 74
click at [1312, 383] on div "Comments Open comments No comments yet Select ‘Comment’ from the block context …" at bounding box center [1256, 420] width 258 height 750
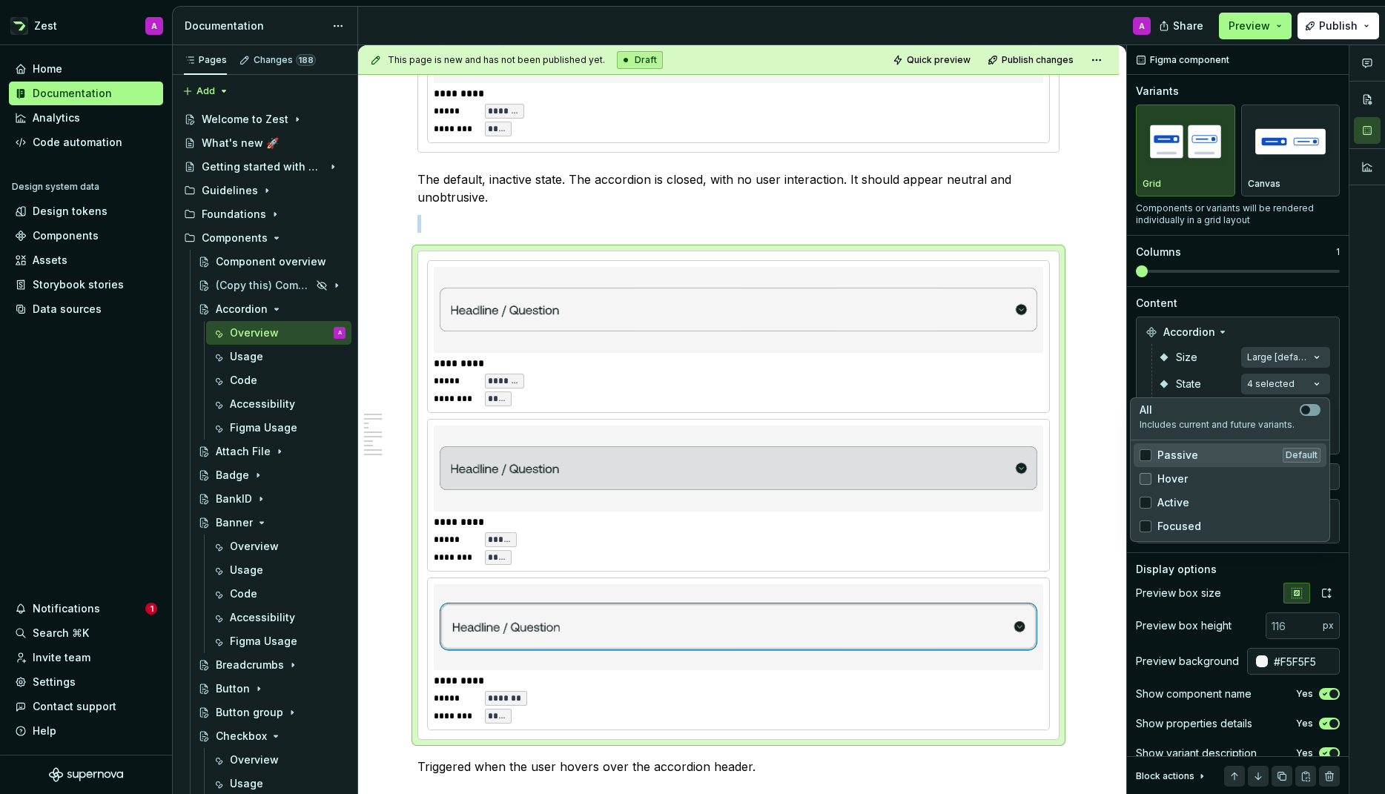
drag, startPoint x: 1147, startPoint y: 454, endPoint x: 1149, endPoint y: 478, distance: 23.8
click at [1146, 455] on icon at bounding box center [1146, 455] width 0 height 0
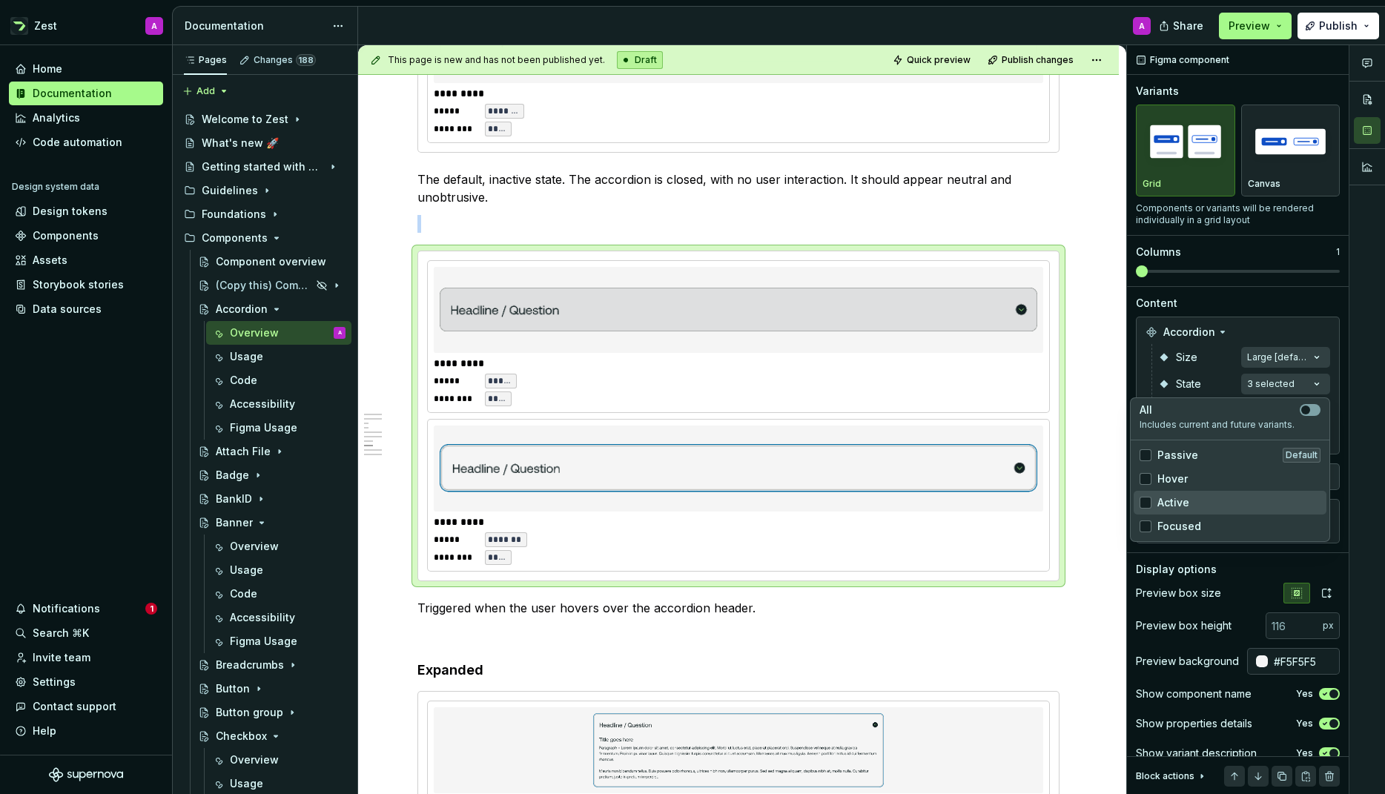
drag, startPoint x: 1146, startPoint y: 500, endPoint x: 1148, endPoint y: 509, distance: 9.9
click at [1146, 503] on icon at bounding box center [1146, 503] width 0 height 0
click at [1146, 526] on polyline at bounding box center [1146, 526] width 0 height 0
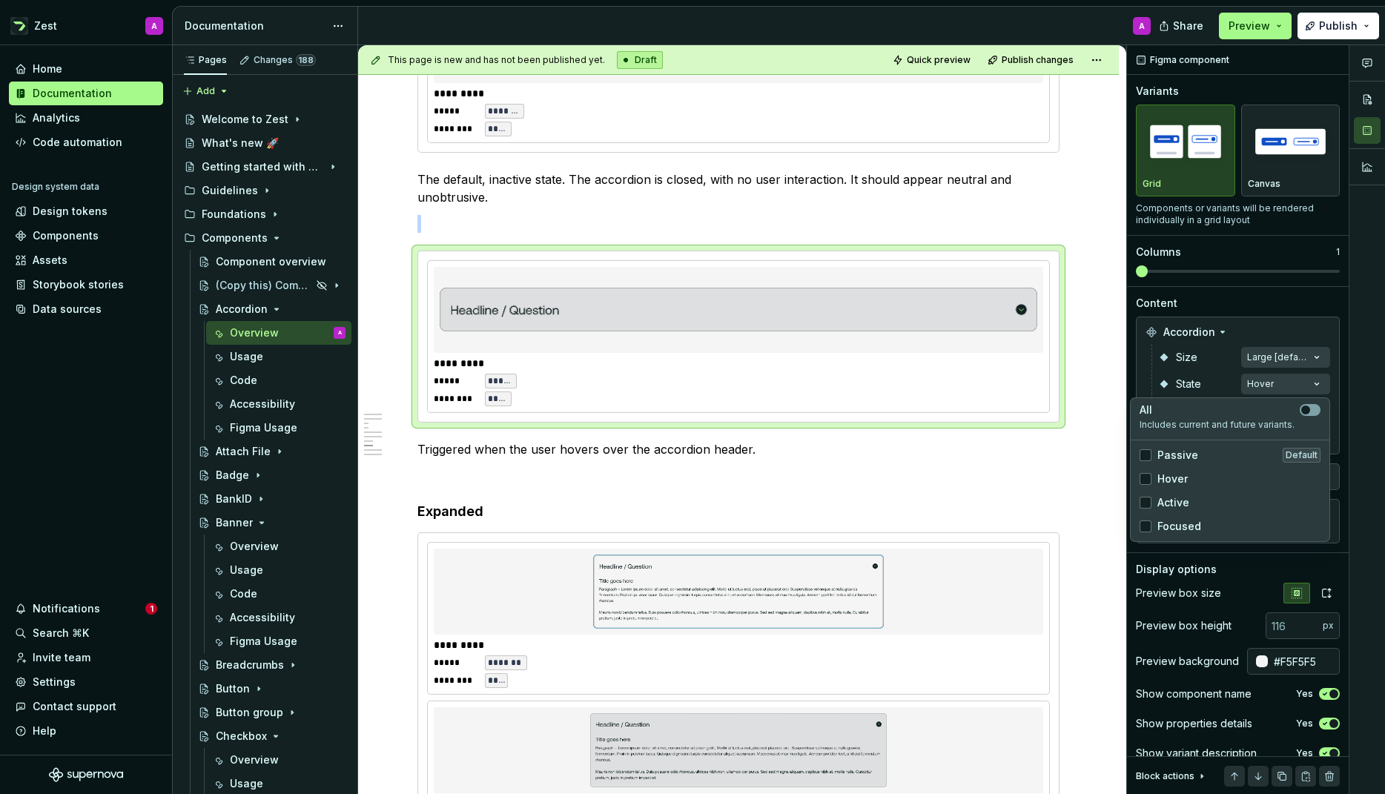
click at [1018, 477] on html "Zest A Home Documentation Analytics Code automation Design system data Design t…" at bounding box center [692, 397] width 1385 height 794
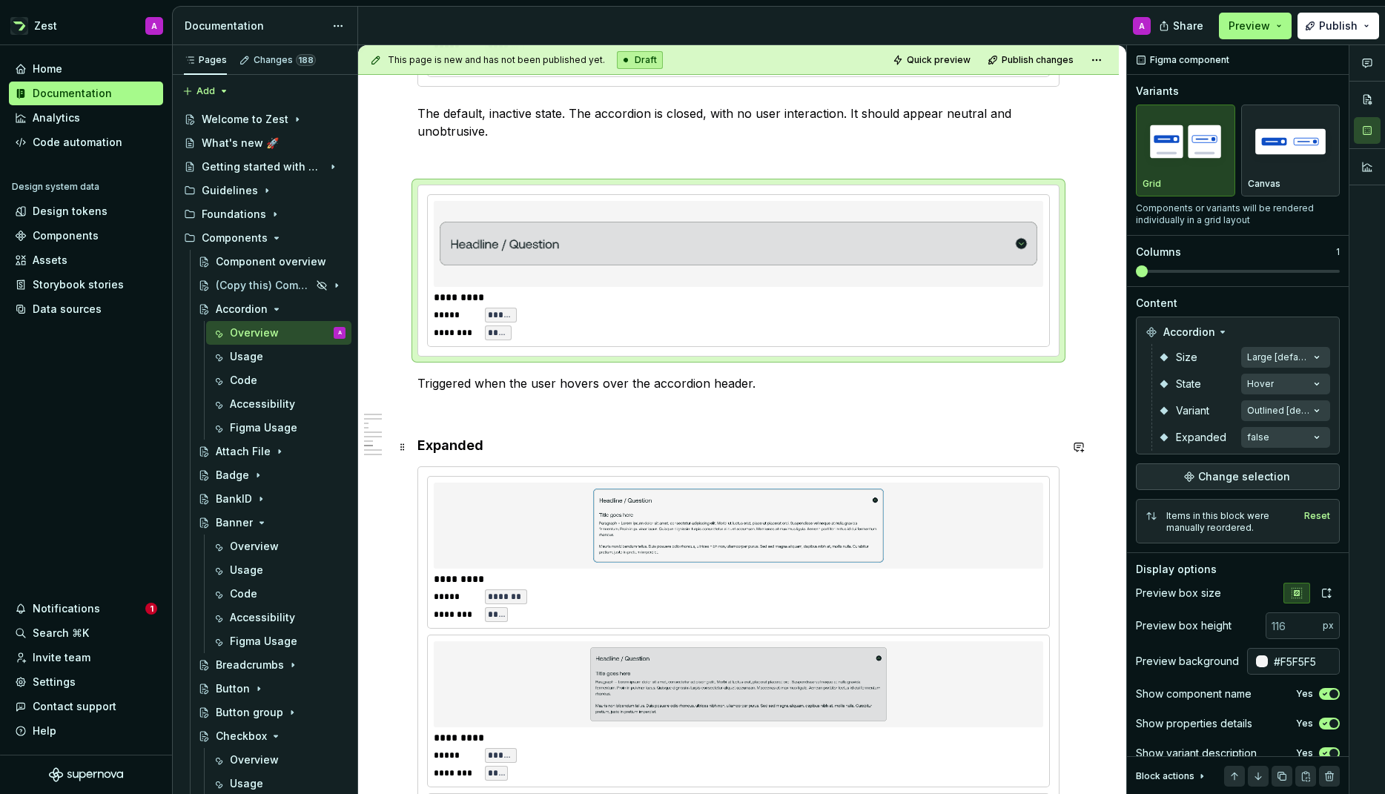
scroll to position [1992, 0]
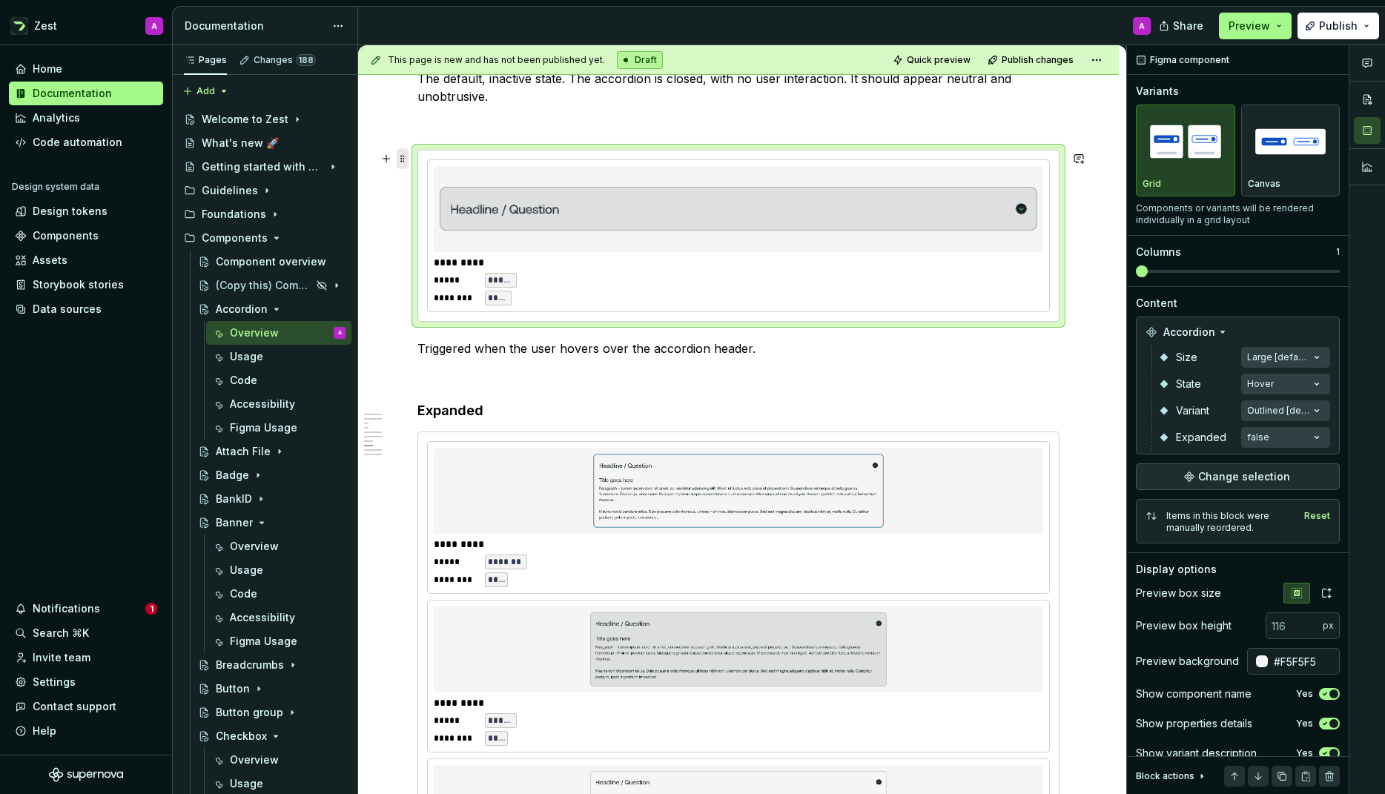
click at [403, 158] on span at bounding box center [403, 158] width 12 height 21
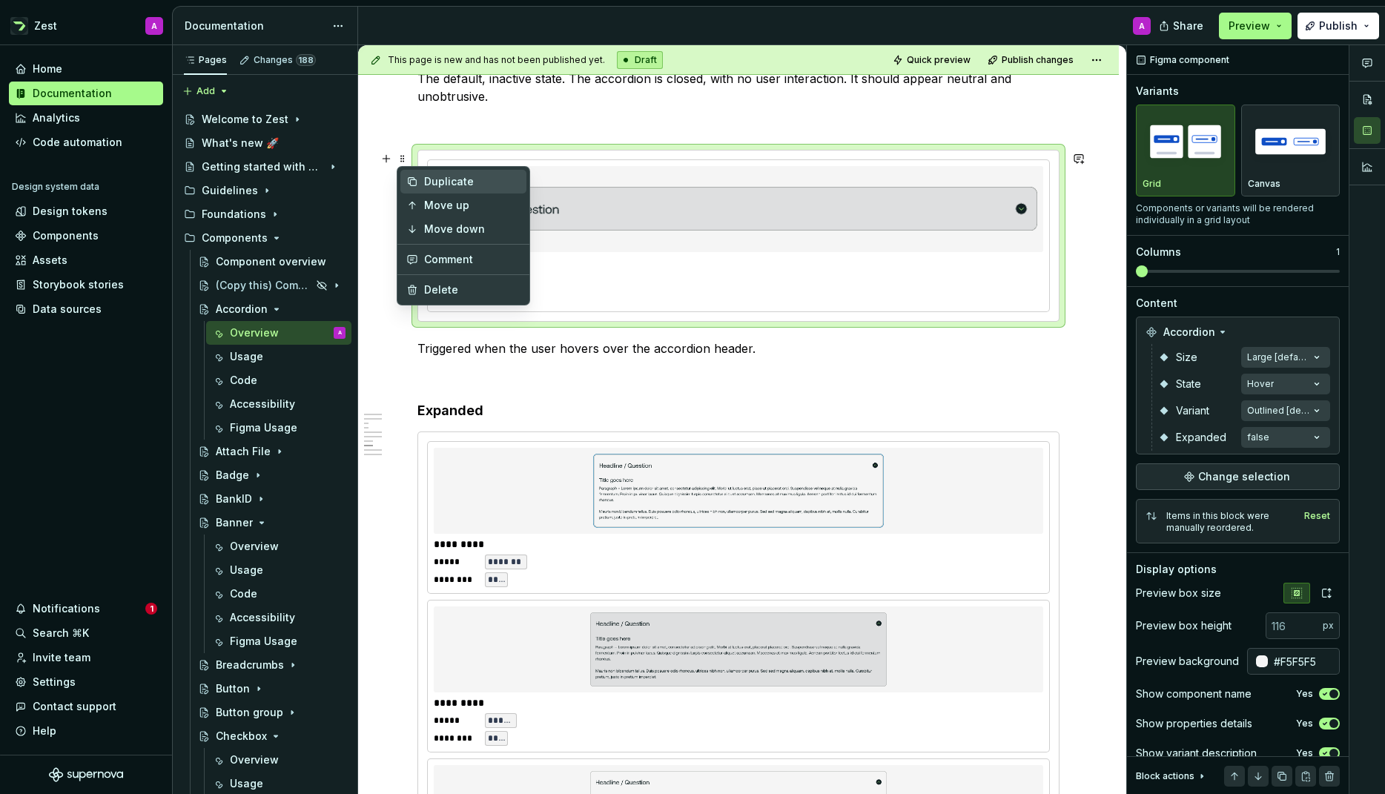
click at [451, 184] on div "Duplicate" at bounding box center [472, 181] width 96 height 15
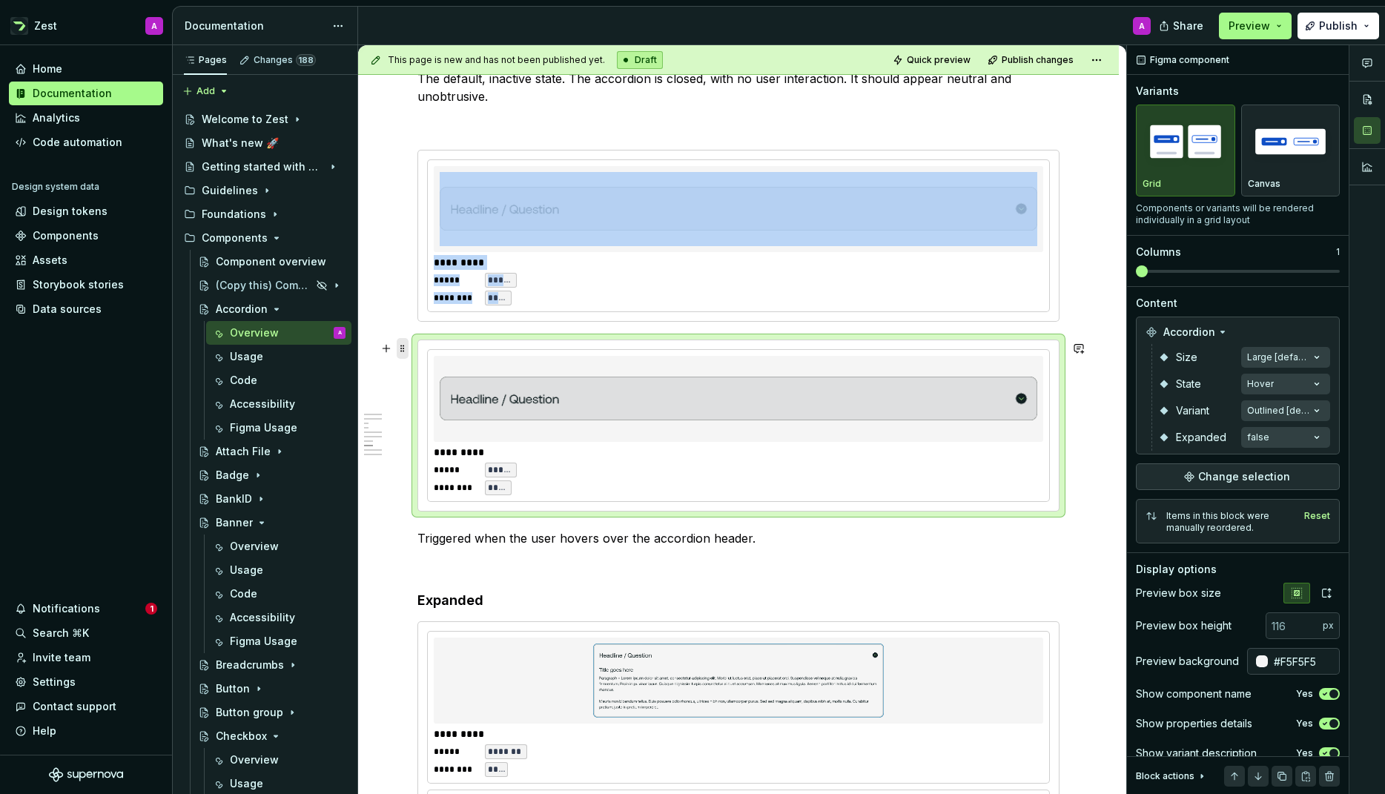
click at [403, 351] on span at bounding box center [403, 348] width 12 height 21
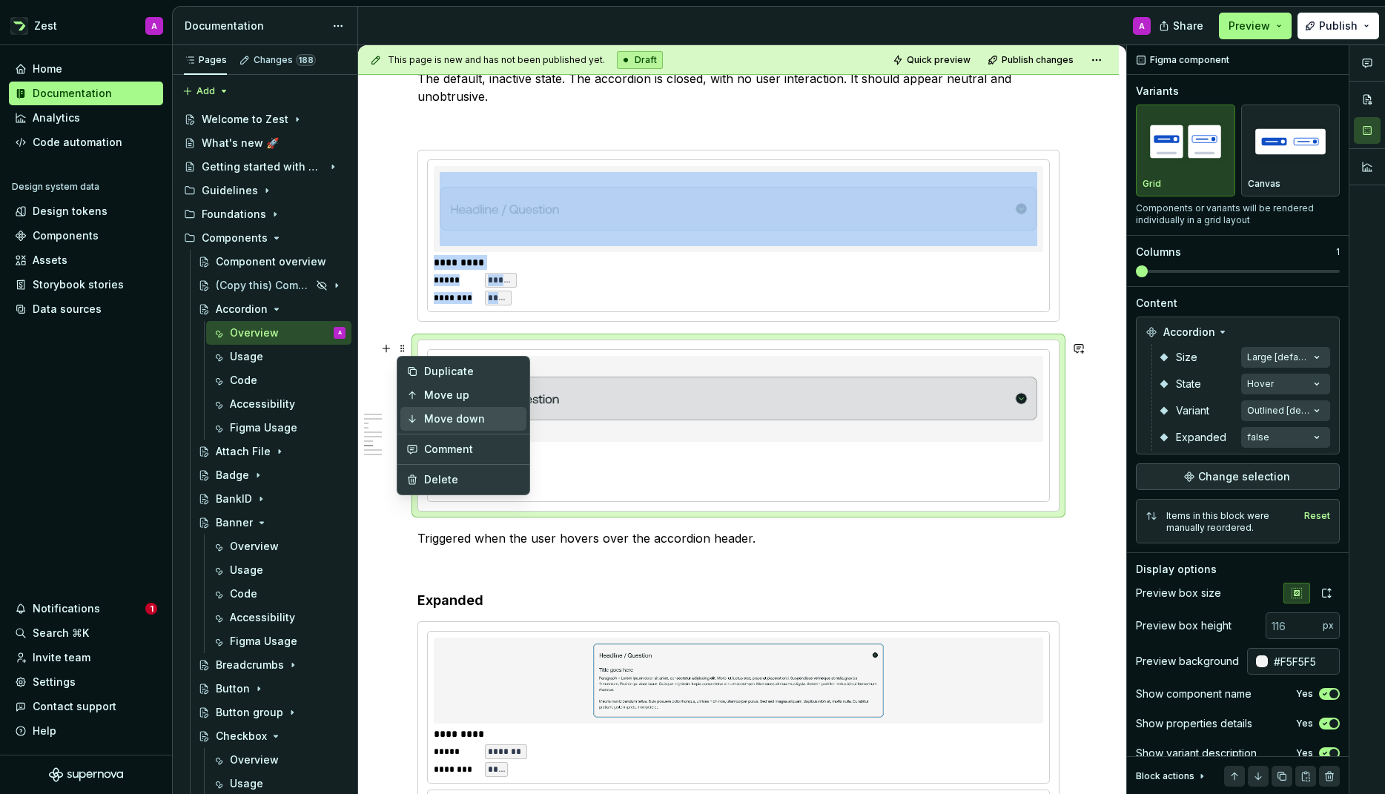
click at [432, 414] on div "Move down" at bounding box center [472, 418] width 96 height 15
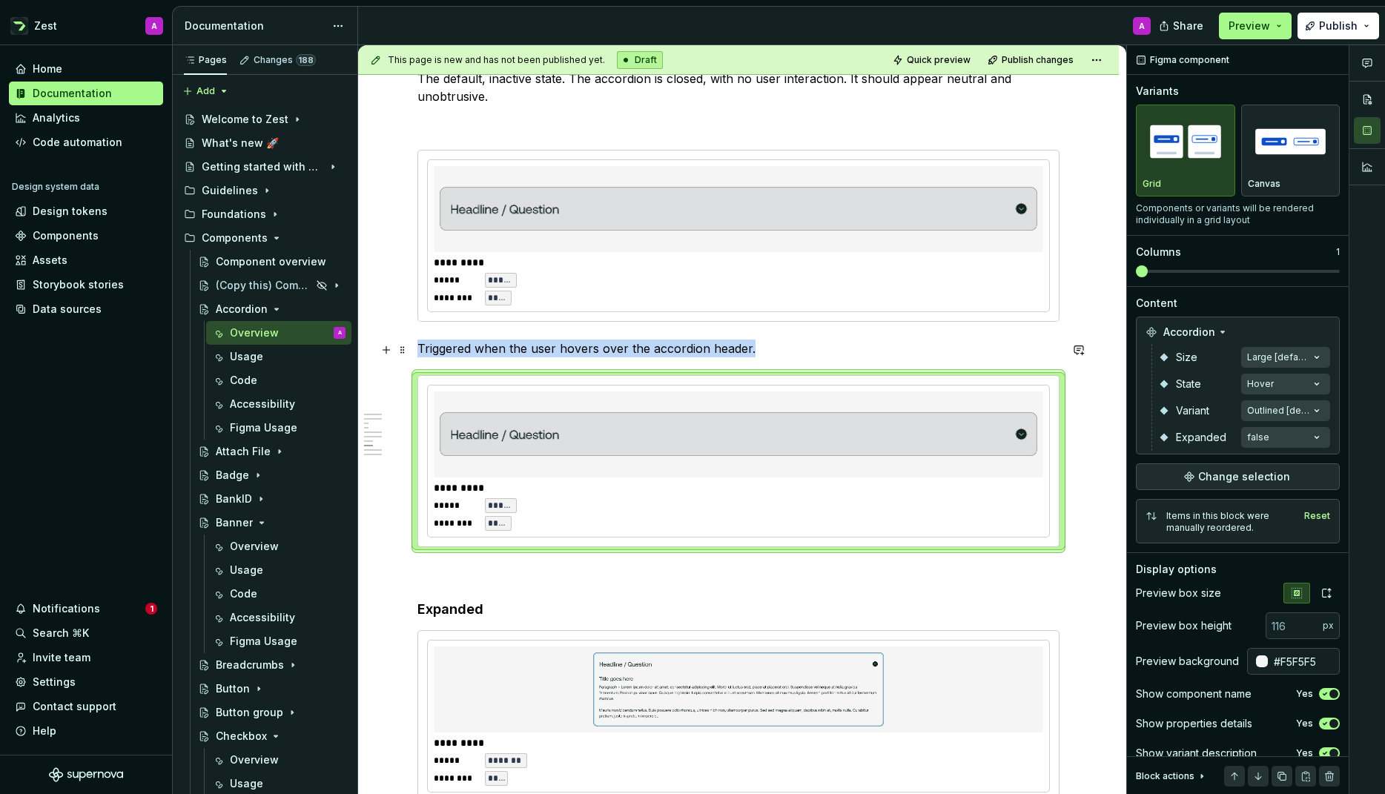
click at [792, 354] on p "Triggered when the user hovers over the accordion header." at bounding box center [738, 349] width 642 height 18
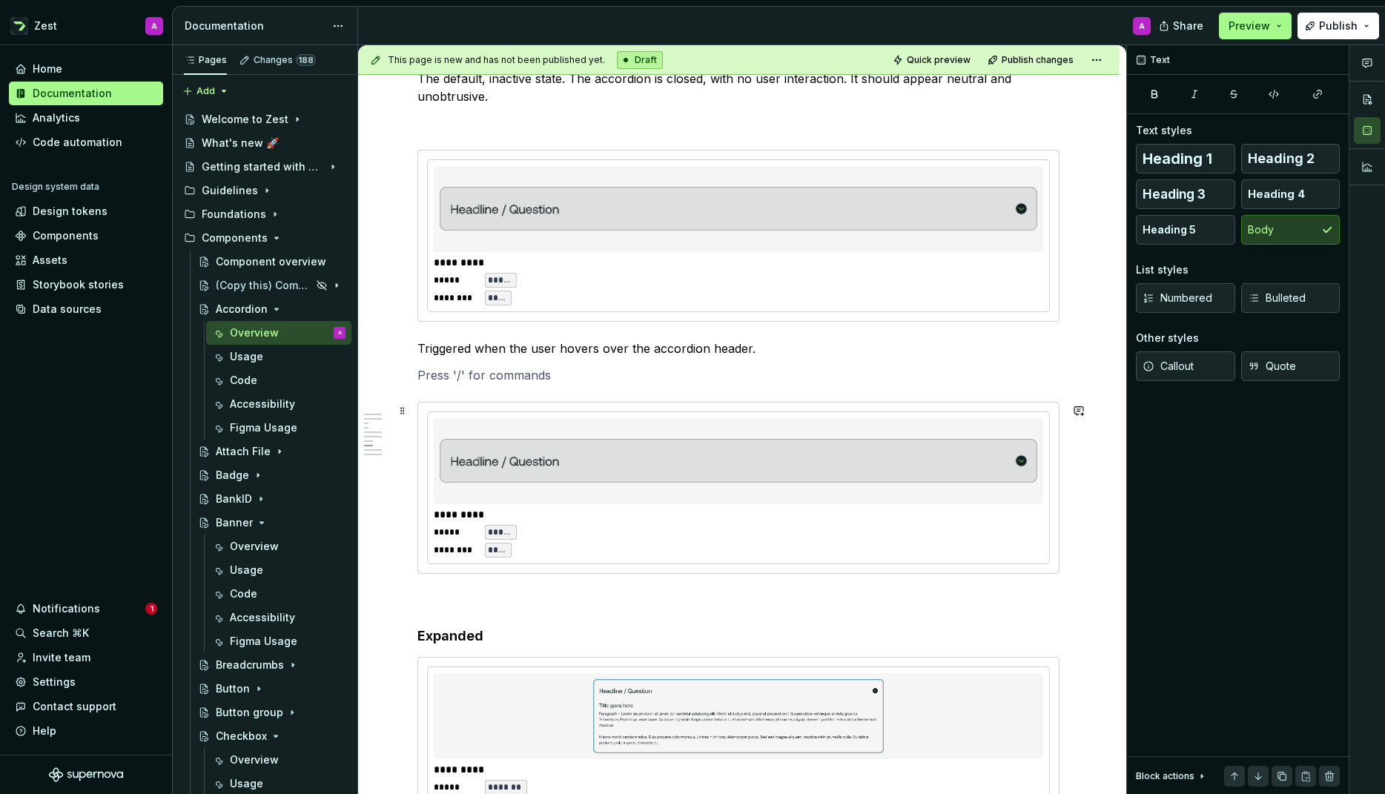
click at [642, 456] on img at bounding box center [739, 461] width 598 height 74
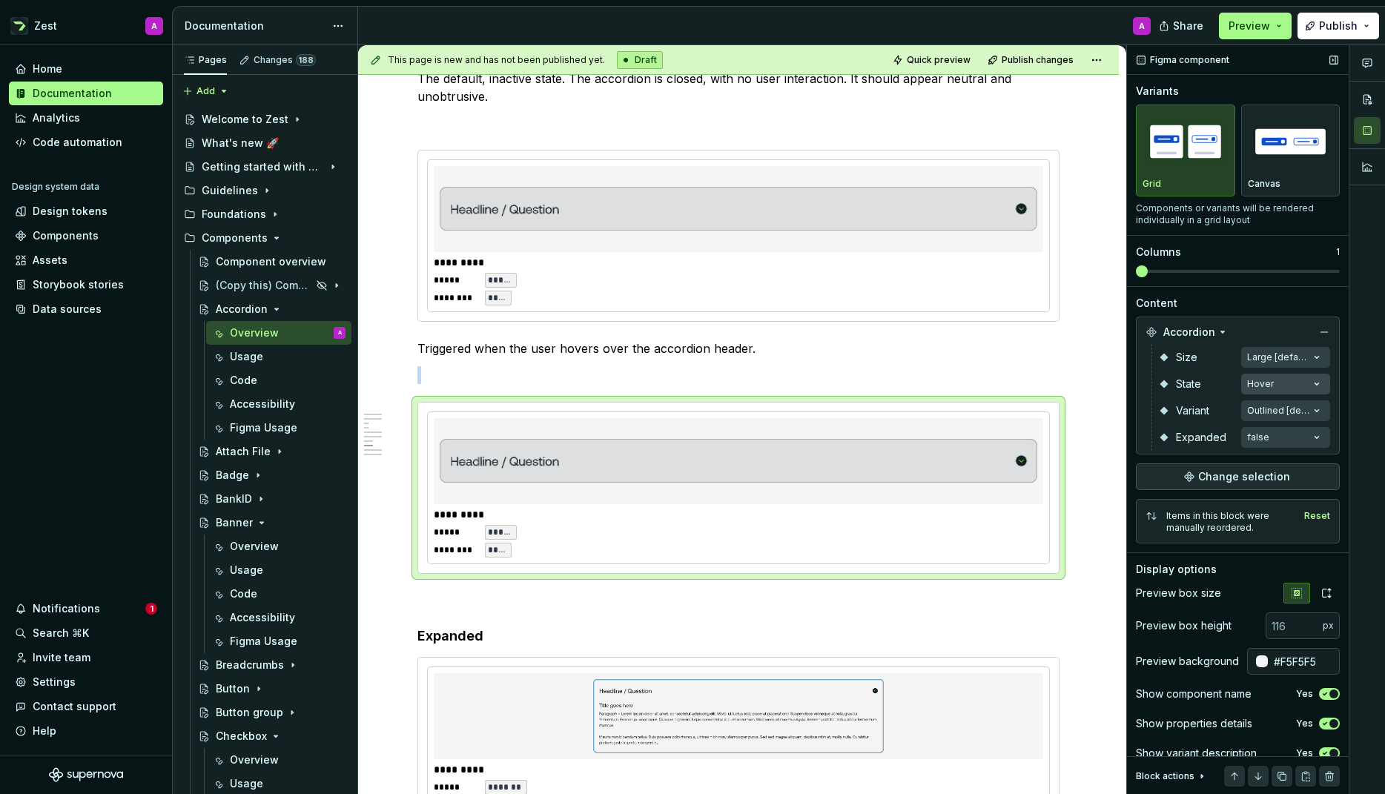
click at [1312, 386] on div "Comments Open comments No comments yet Select ‘Comment’ from the block context …" at bounding box center [1256, 420] width 258 height 750
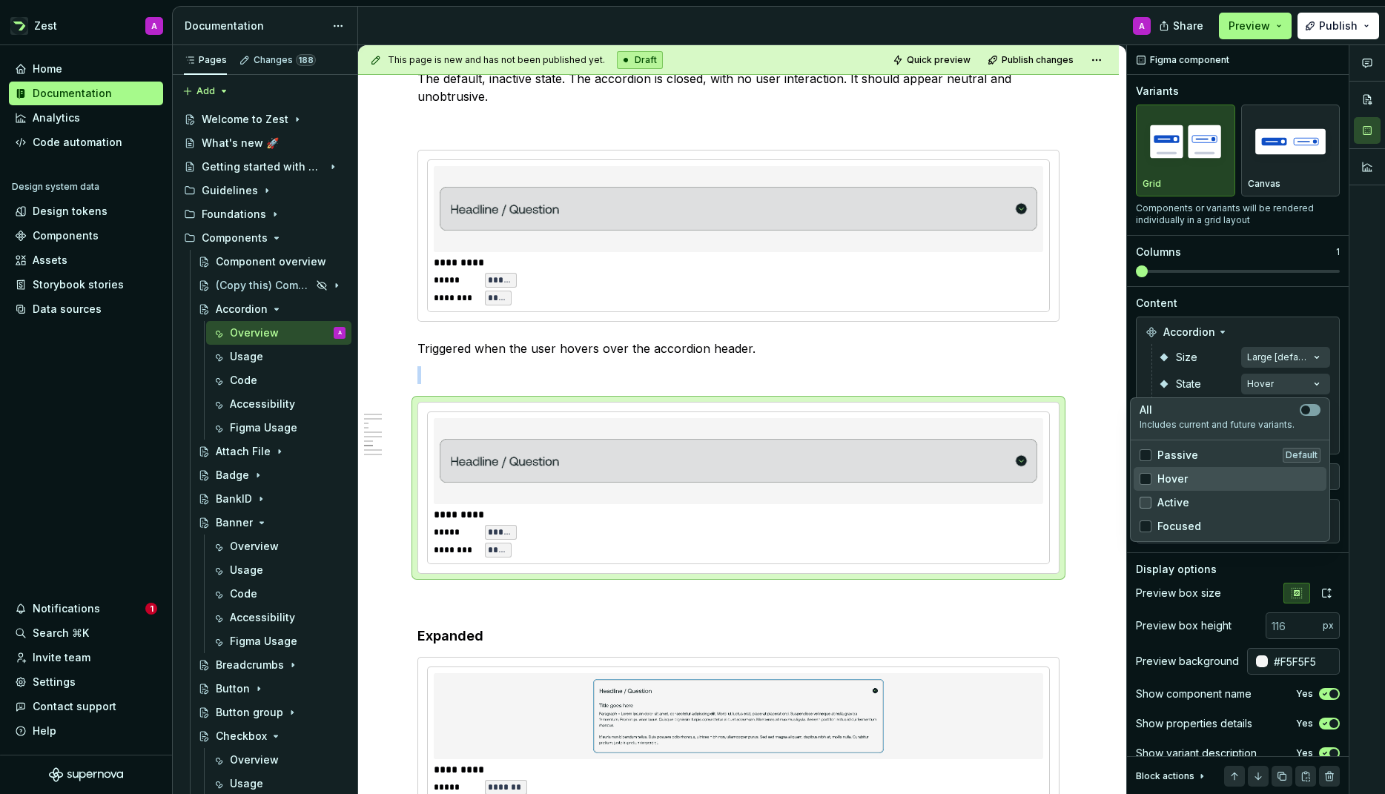
drag, startPoint x: 1150, startPoint y: 480, endPoint x: 1148, endPoint y: 496, distance: 16.4
click at [1146, 479] on icon at bounding box center [1146, 479] width 0 height 0
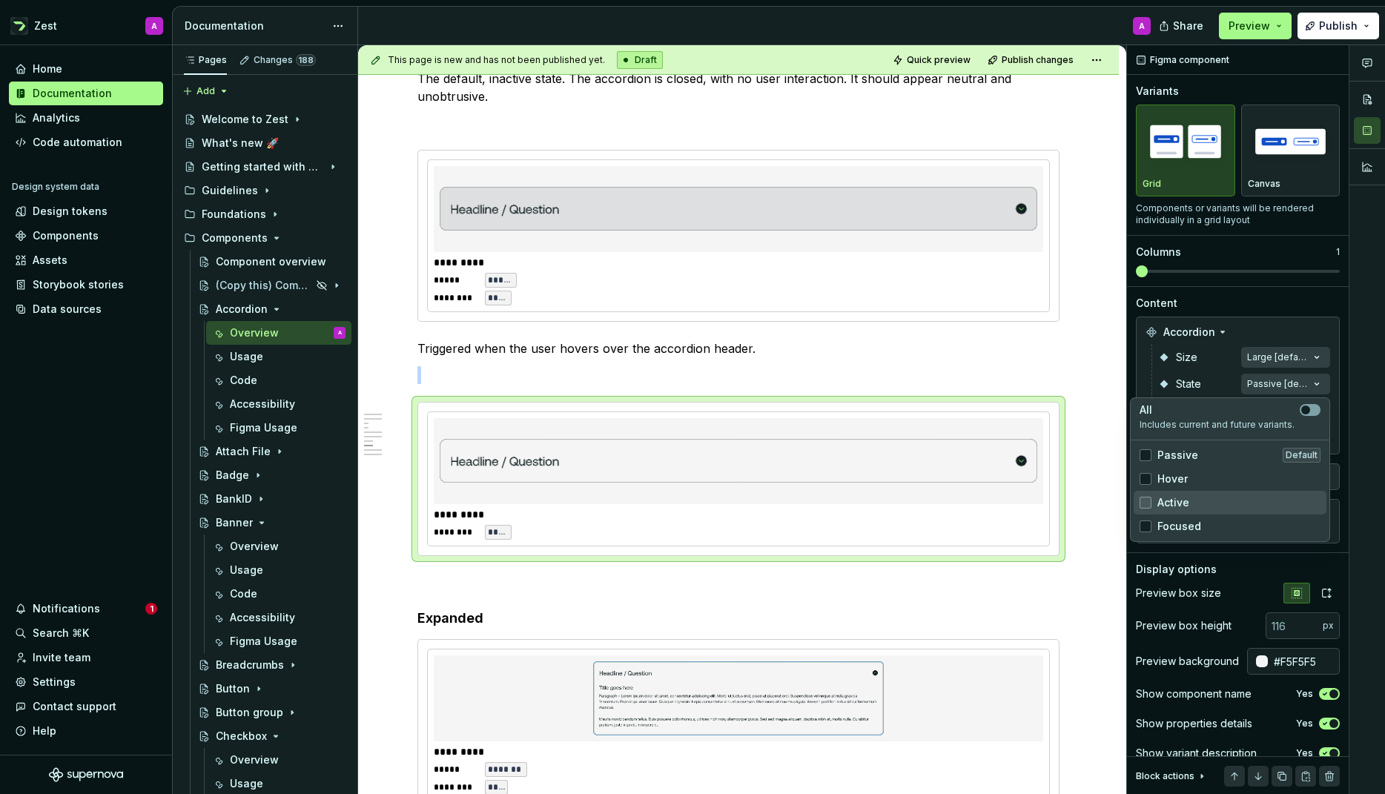
click at [1147, 500] on div at bounding box center [1146, 503] width 12 height 12
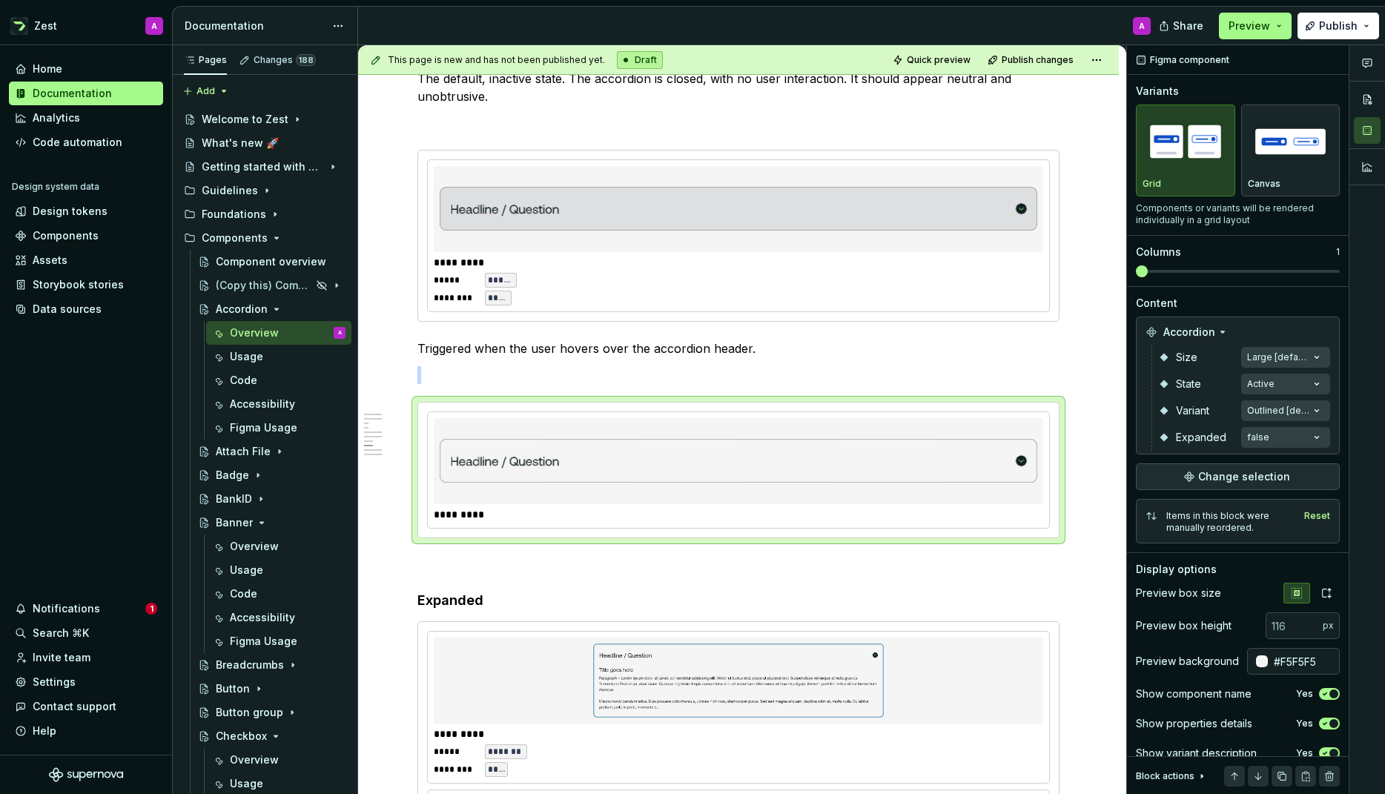
click at [1102, 492] on html "Zest A Home Documentation Analytics Code automation Design system data Design t…" at bounding box center [692, 397] width 1385 height 794
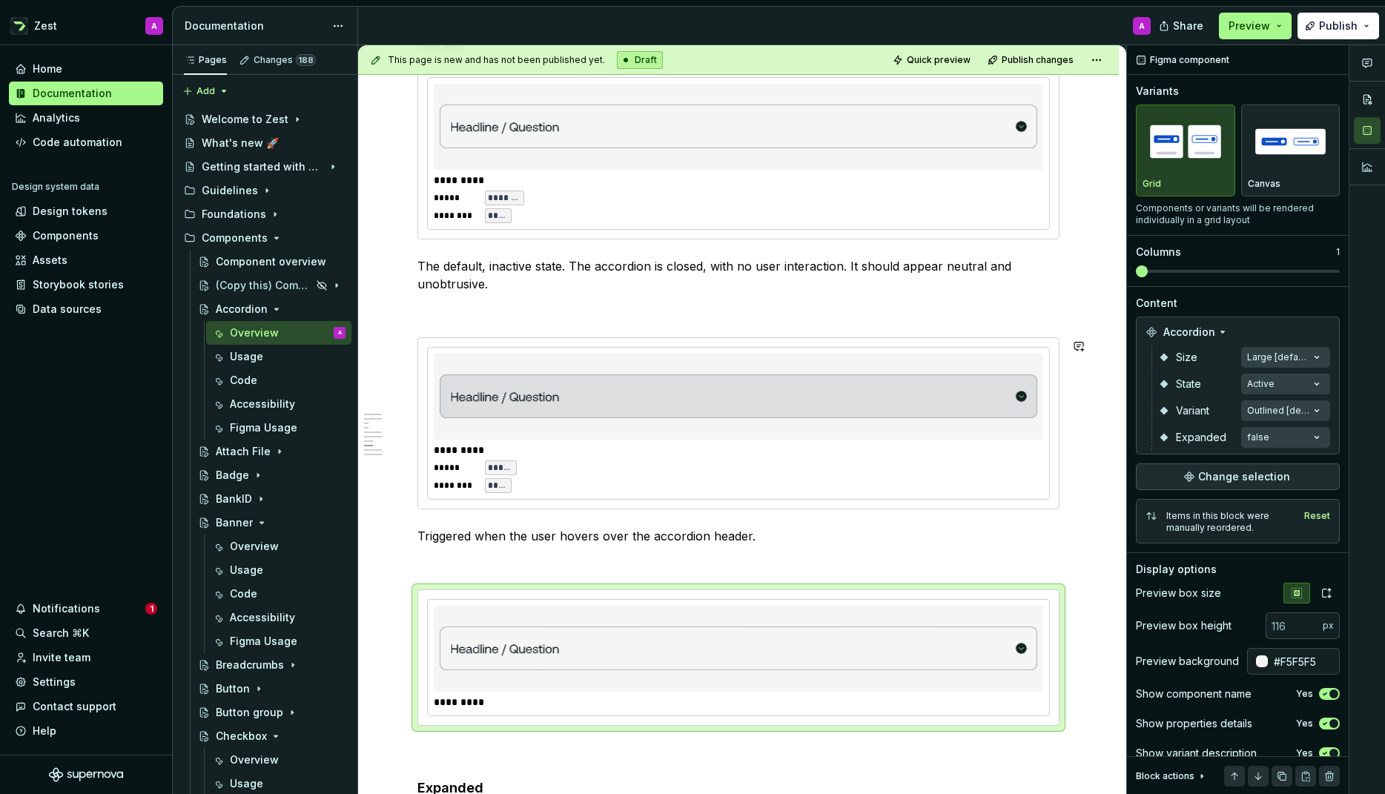
scroll to position [1935, 0]
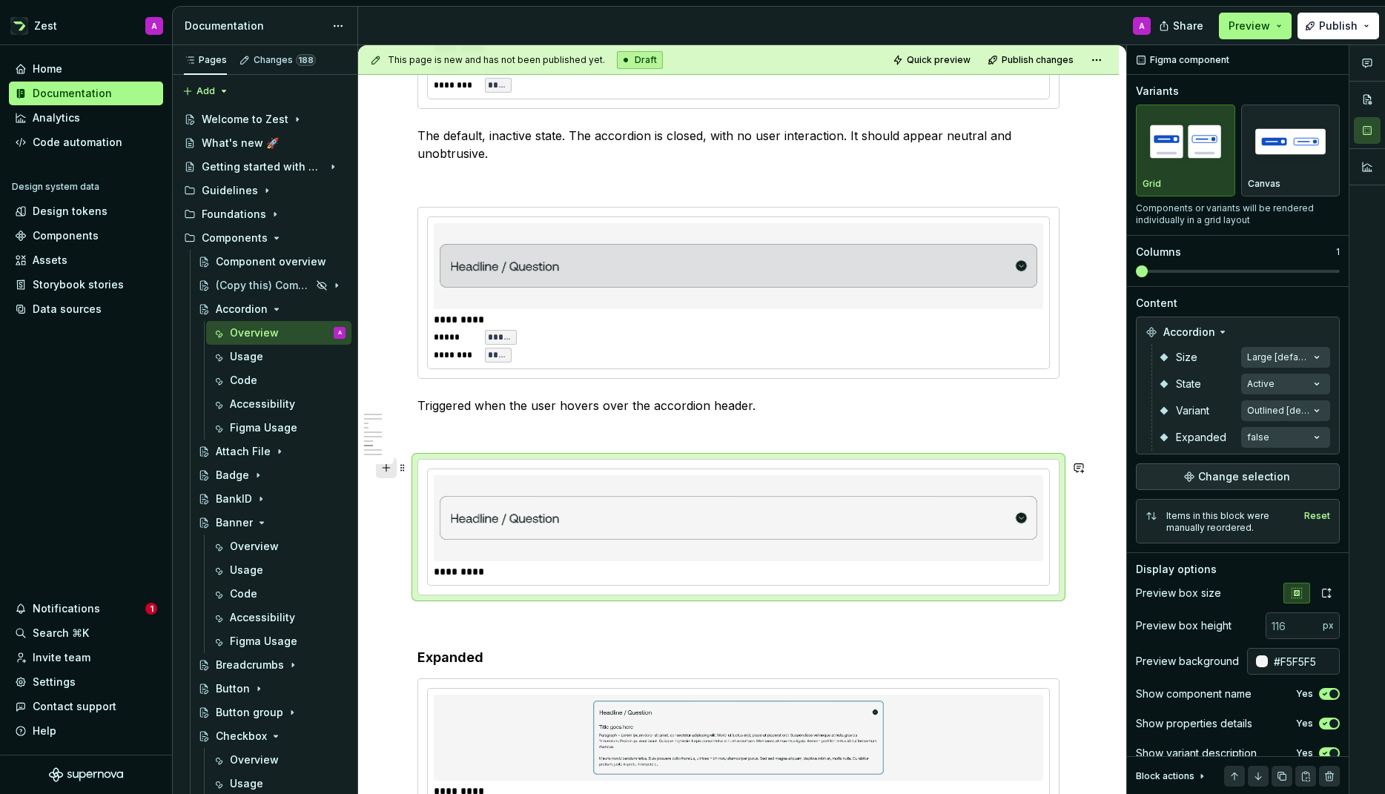
click at [389, 469] on button "button" at bounding box center [386, 467] width 21 height 21
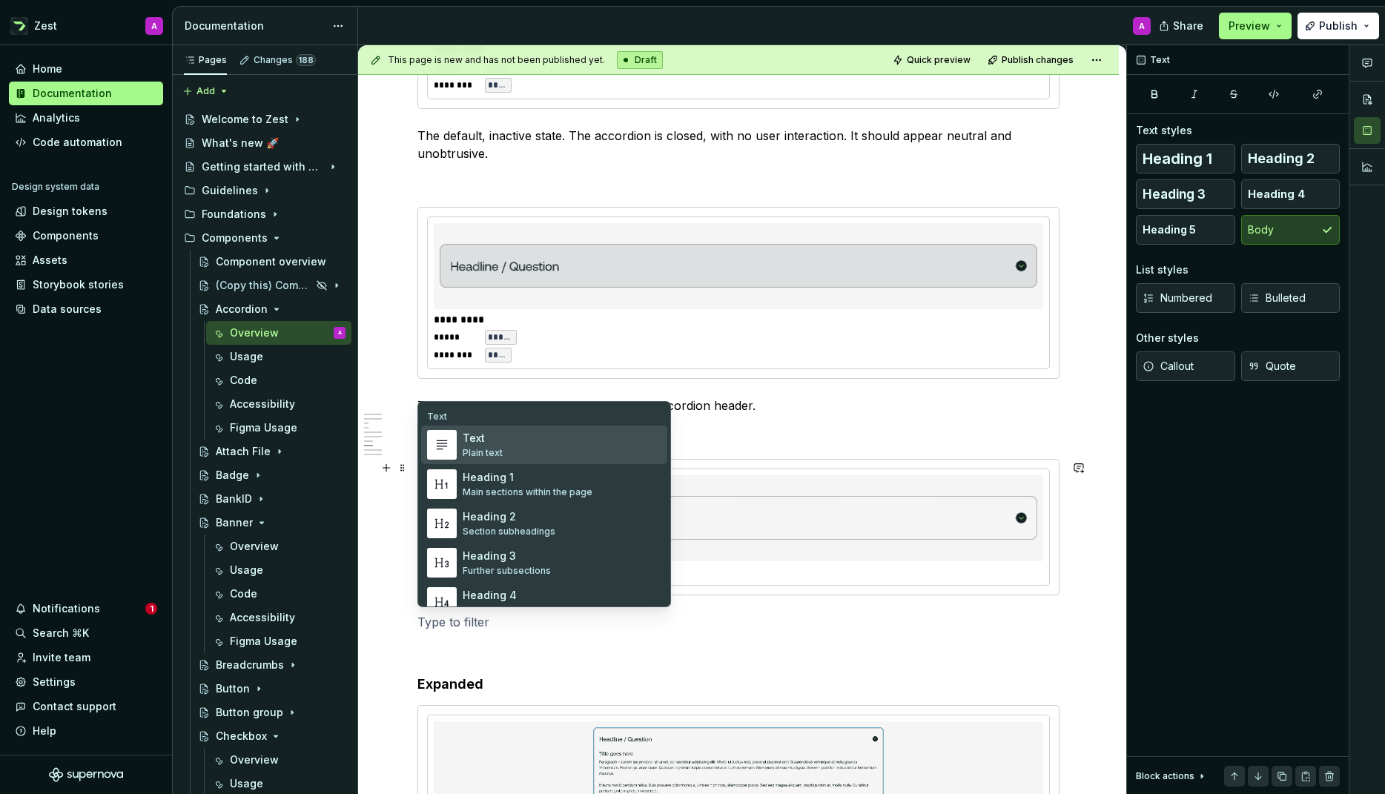
click at [436, 445] on img "Suggestions" at bounding box center [442, 445] width 28 height 28
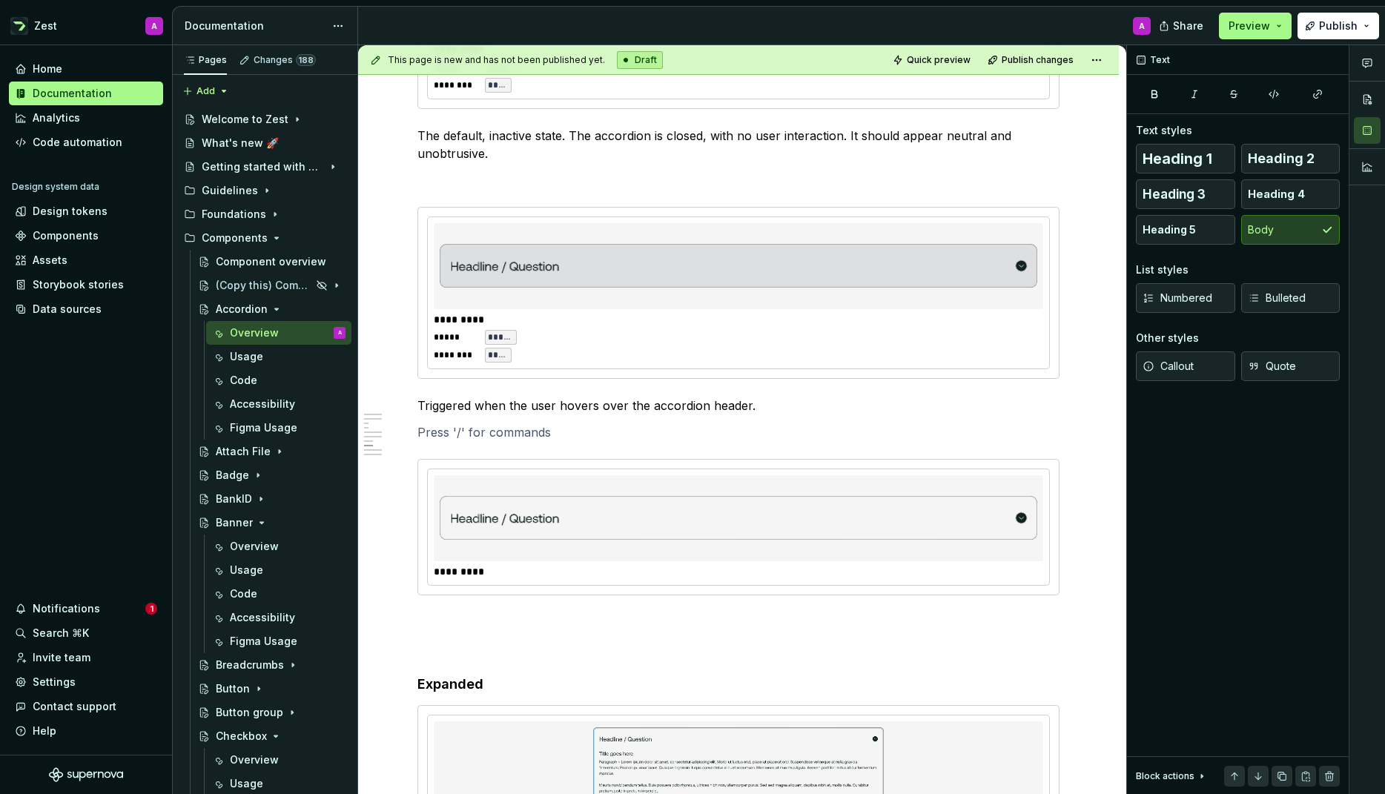
click at [429, 449] on div "Anathomy Item Description 1 Border 2 Title 3 Icon box 4 Chevron icon Variants O…" at bounding box center [738, 231] width 642 height 3677
click at [449, 595] on div "*********" at bounding box center [738, 527] width 642 height 136
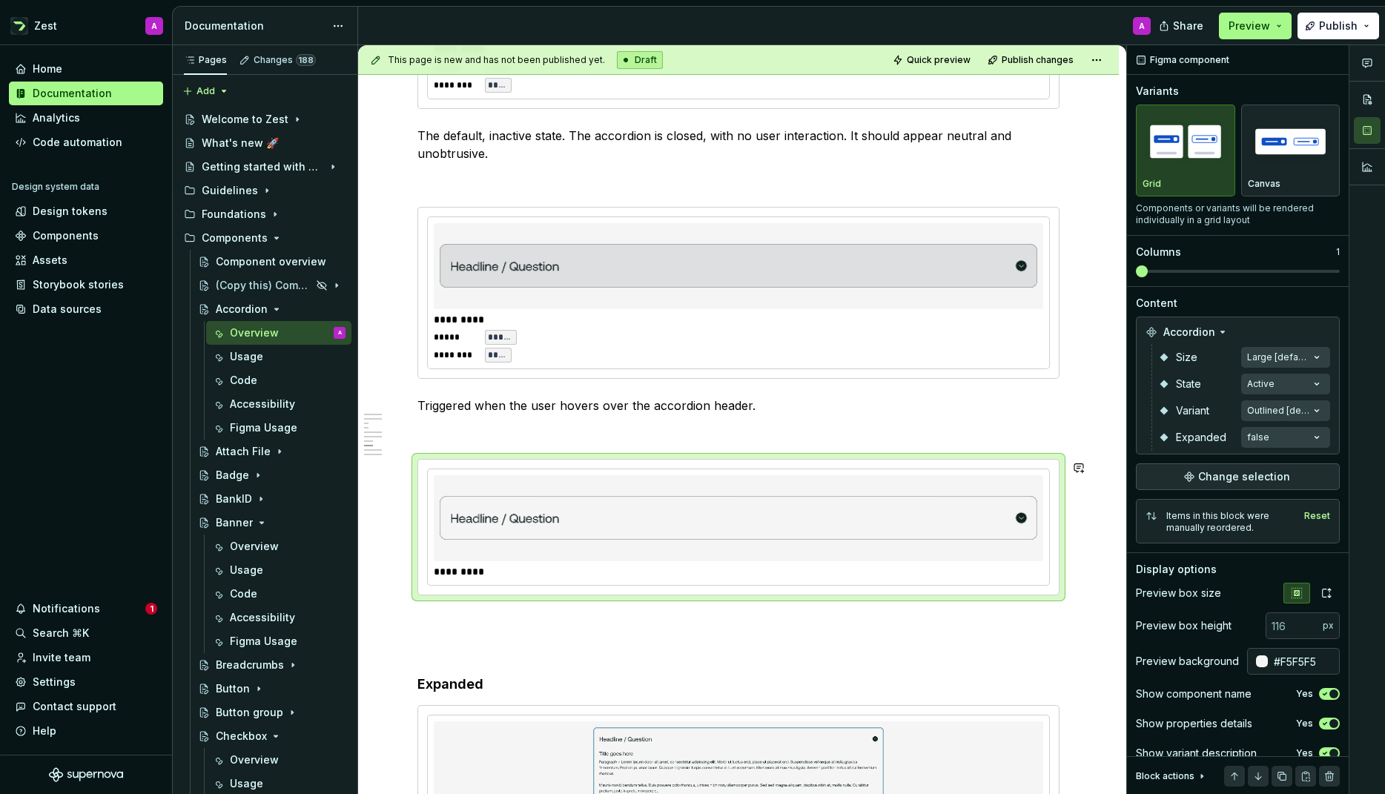
click at [437, 608] on div "Anathomy Item Description 1 Border 2 Title 3 Icon box 4 Chevron icon Variants O…" at bounding box center [738, 231] width 642 height 3677
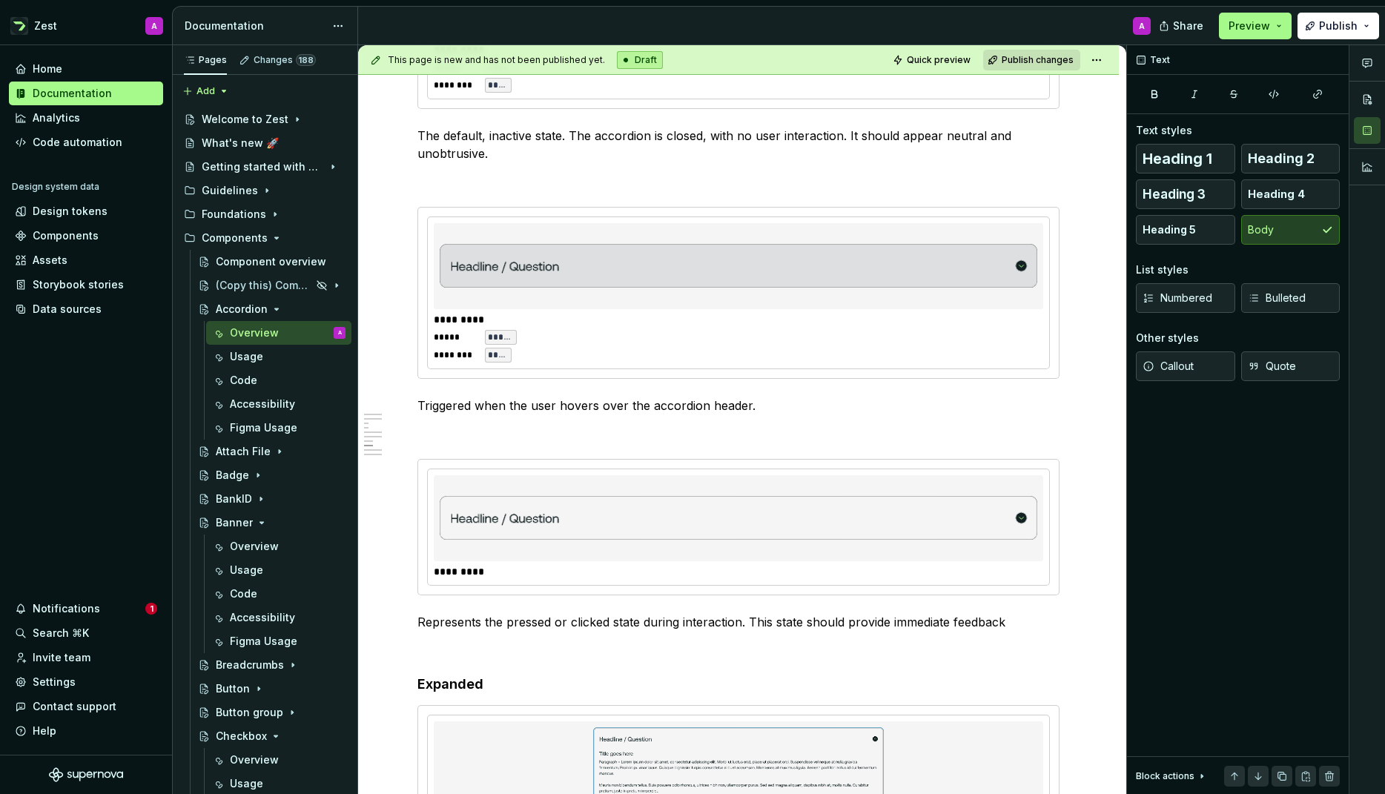
click at [1034, 61] on span "Publish changes" at bounding box center [1038, 60] width 72 height 12
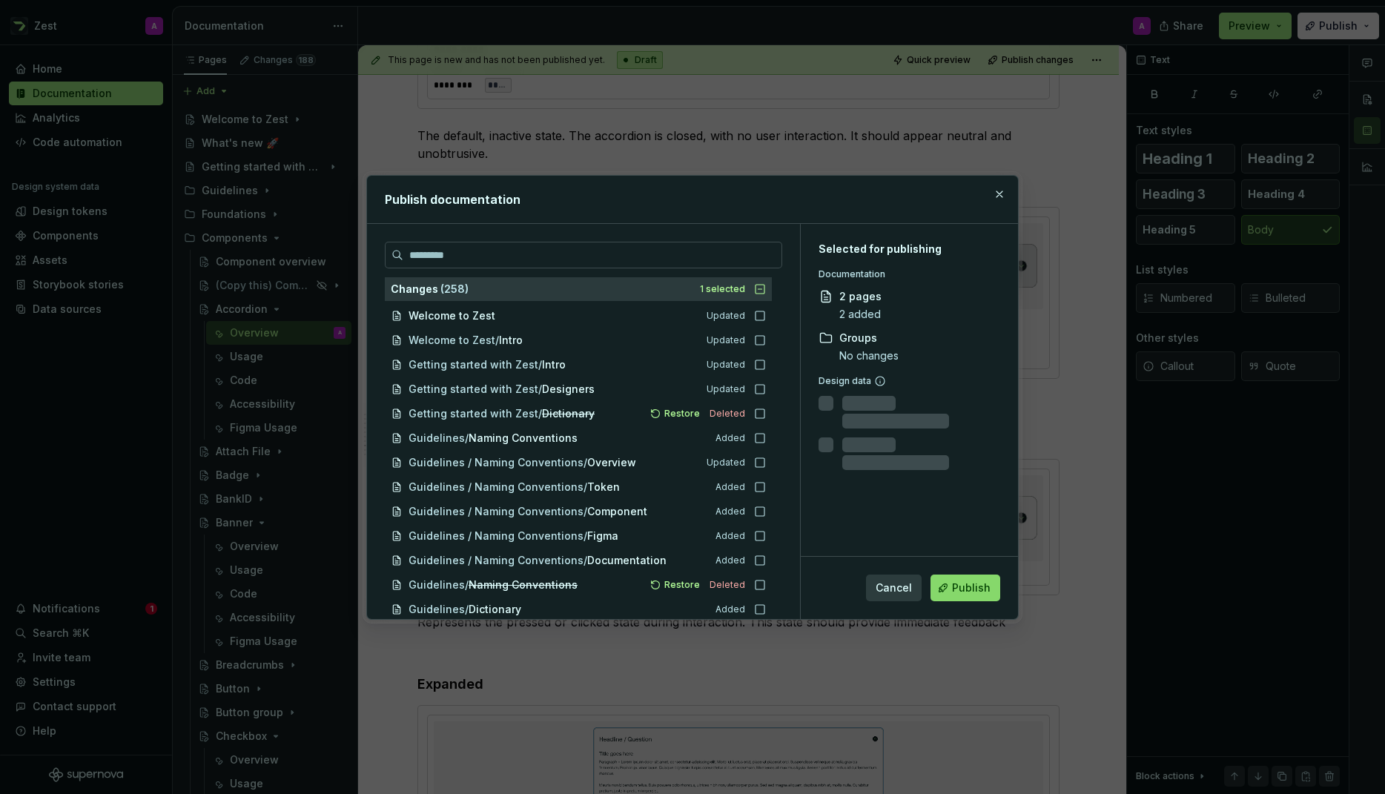
click at [954, 590] on span "Publish" at bounding box center [971, 588] width 39 height 15
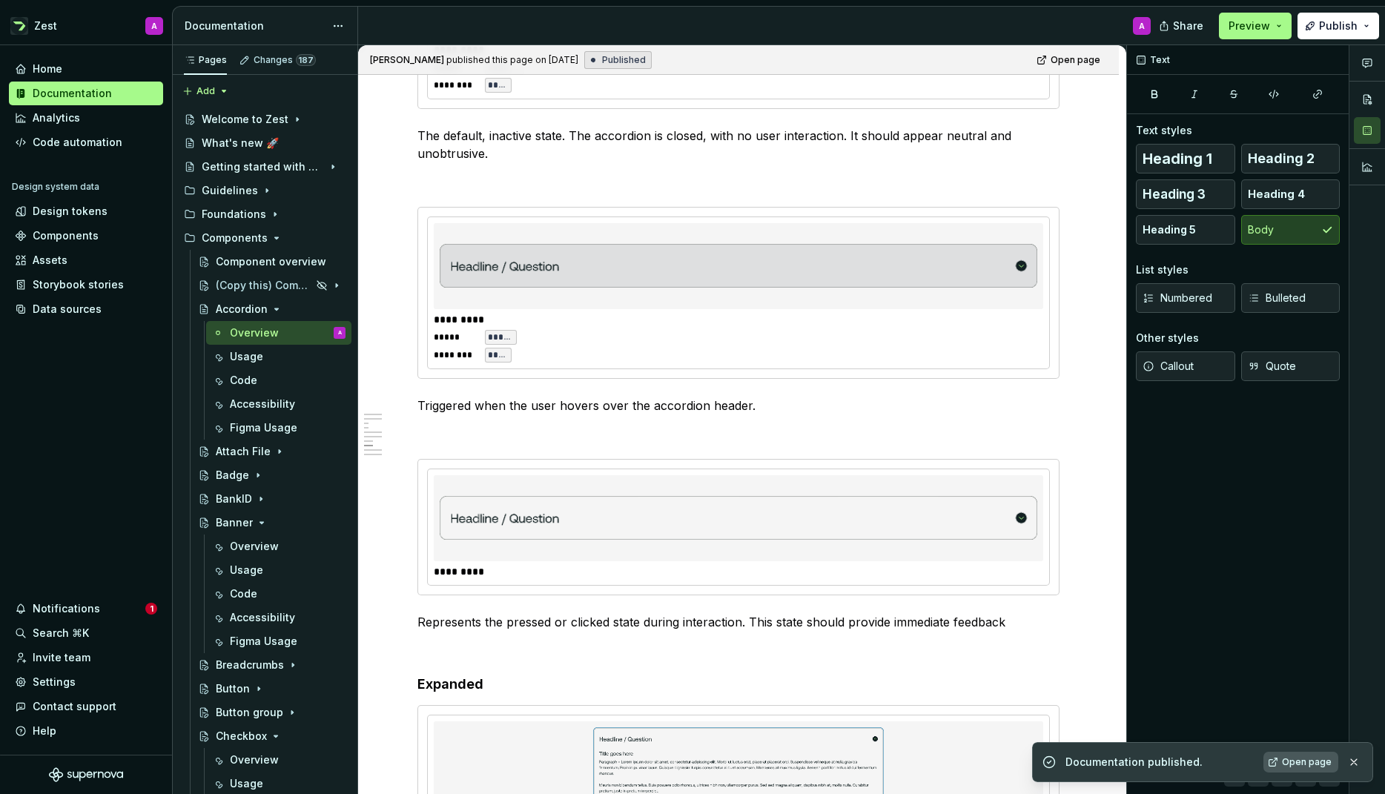
click at [1290, 759] on span "Open page" at bounding box center [1307, 762] width 50 height 12
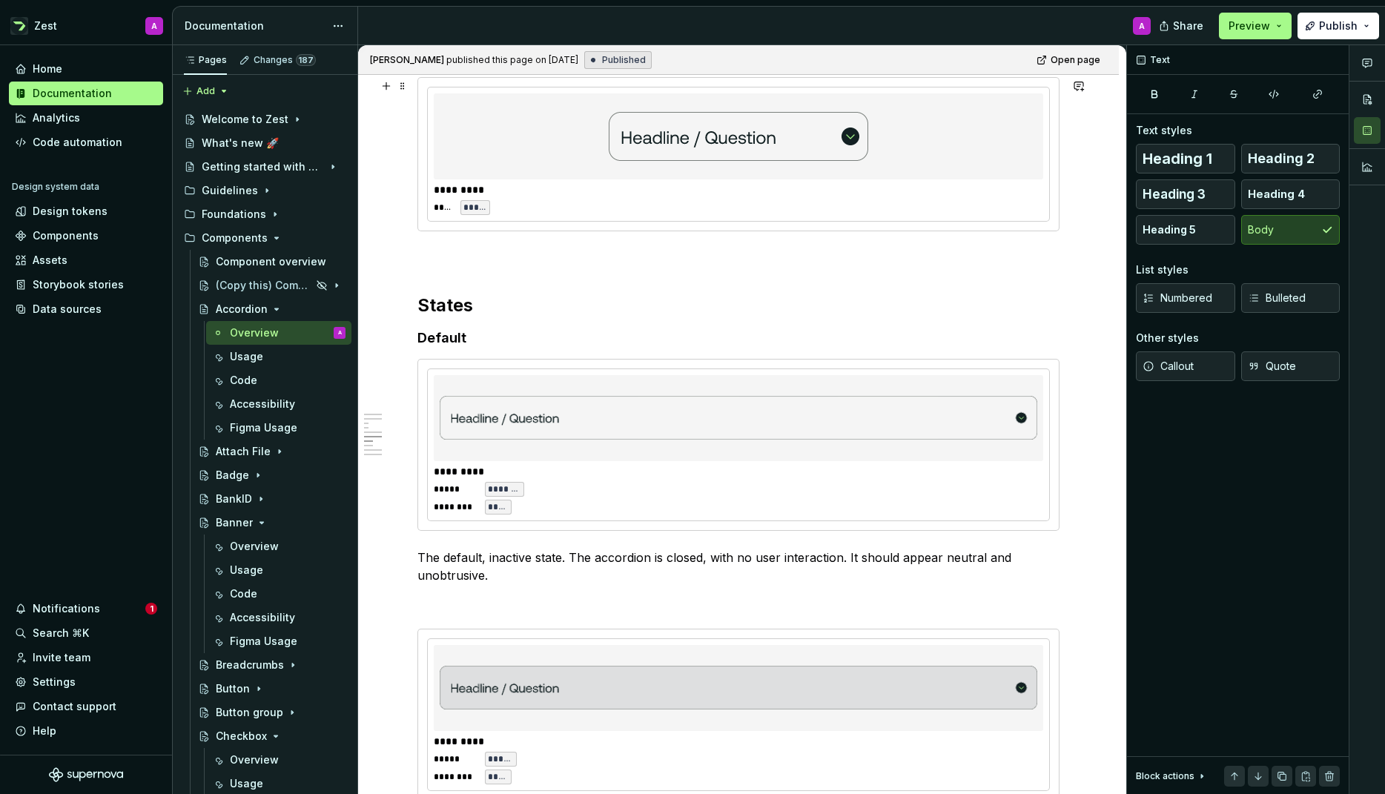
scroll to position [1515, 0]
click at [770, 65] on div "[PERSON_NAME] published this page on [DATE] Published Open page" at bounding box center [738, 60] width 761 height 30
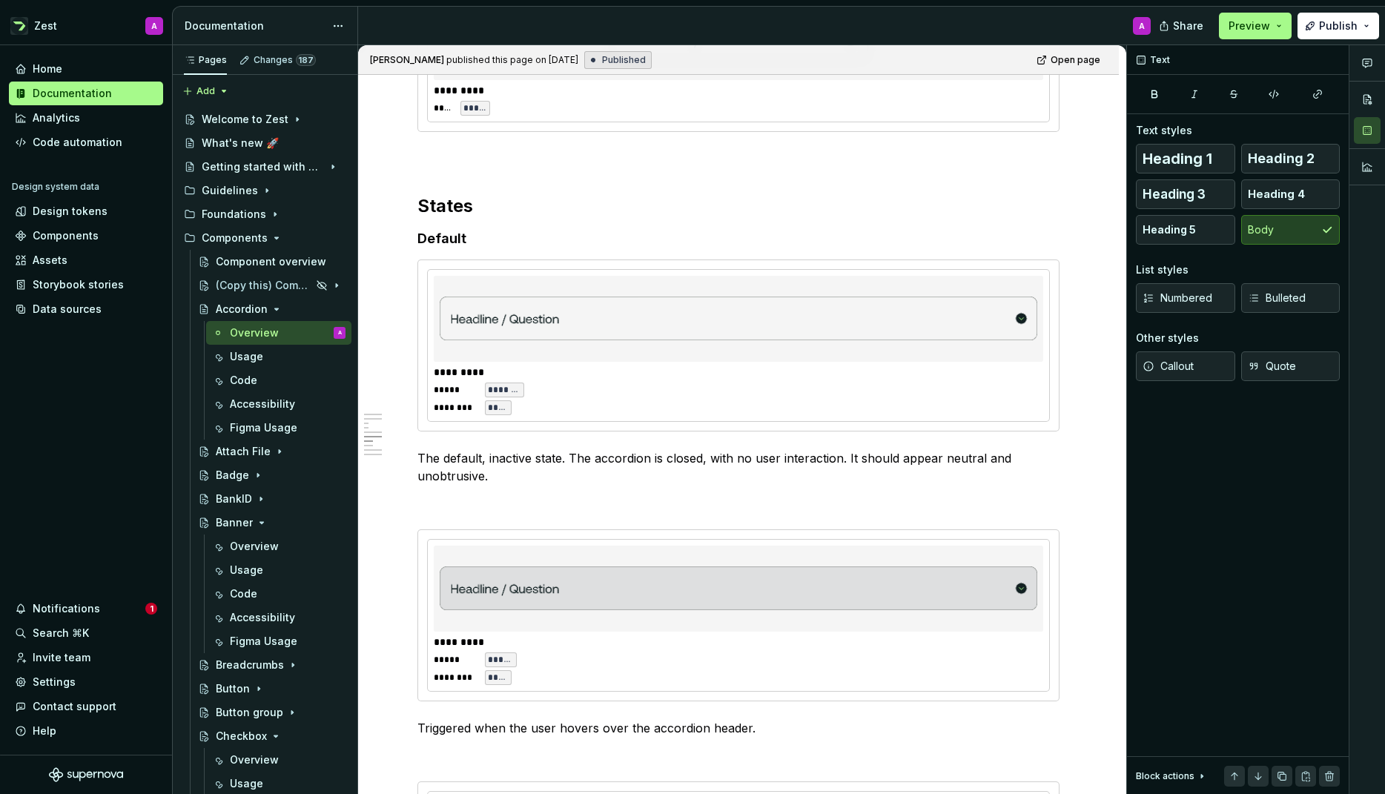
scroll to position [1623, 0]
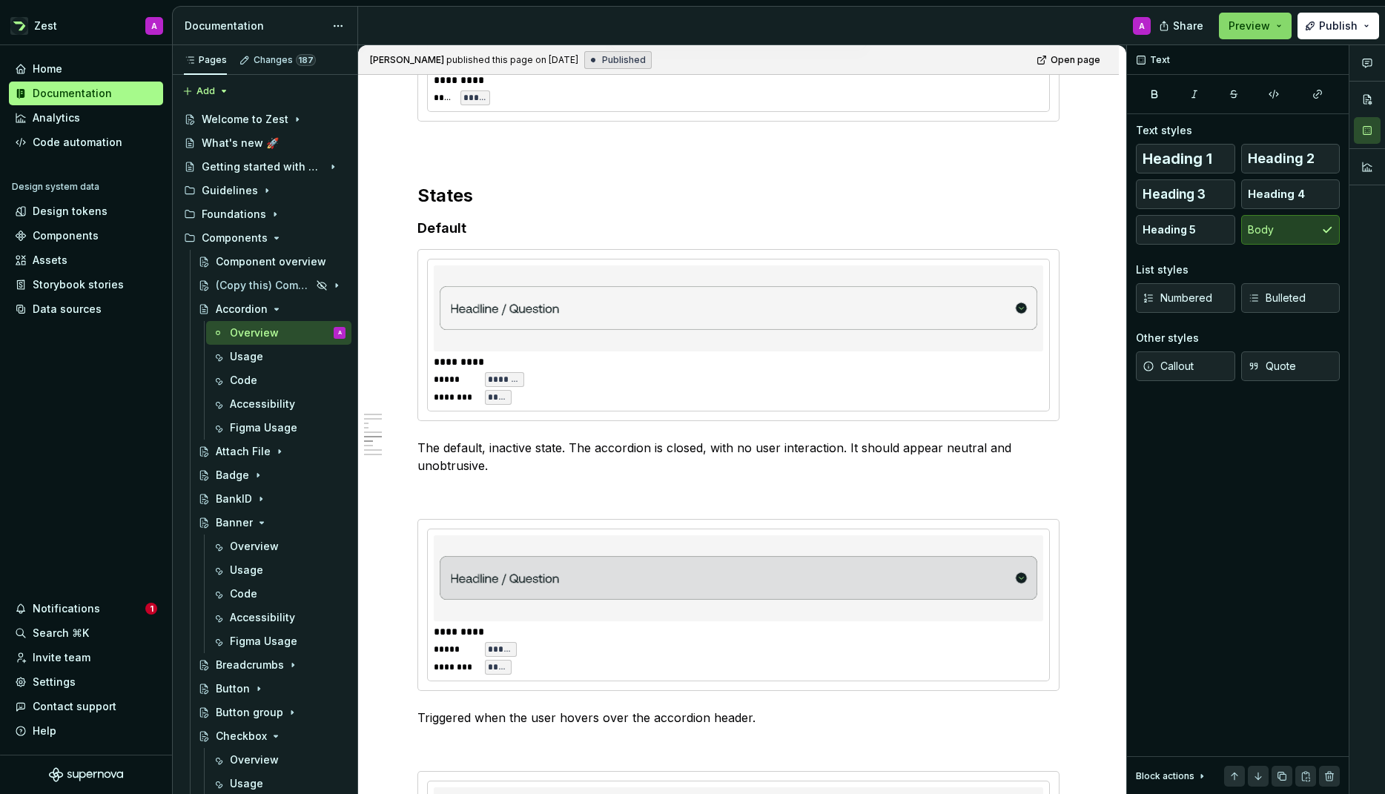
click at [1282, 24] on button "Preview" at bounding box center [1255, 26] width 73 height 27
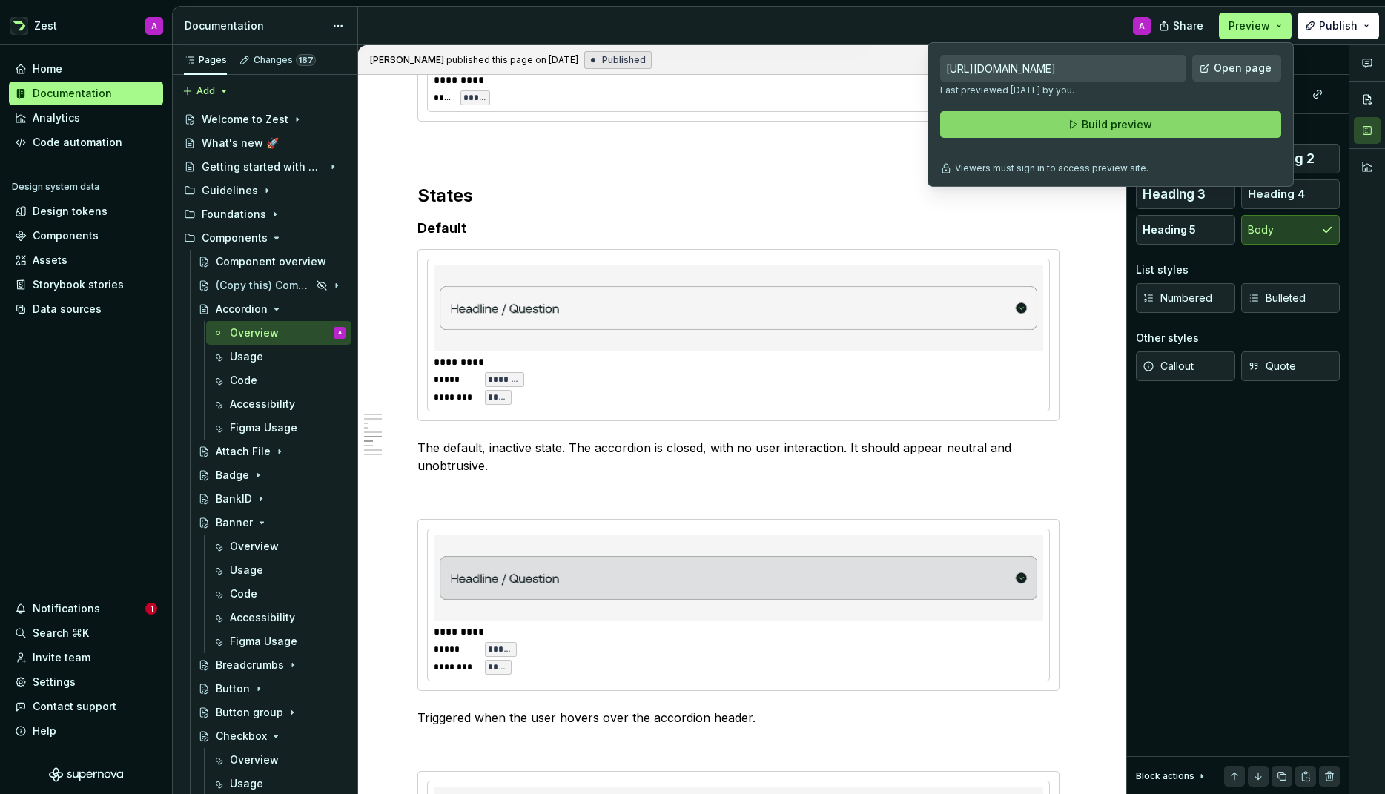
click at [1112, 123] on span "Build preview" at bounding box center [1117, 124] width 70 height 15
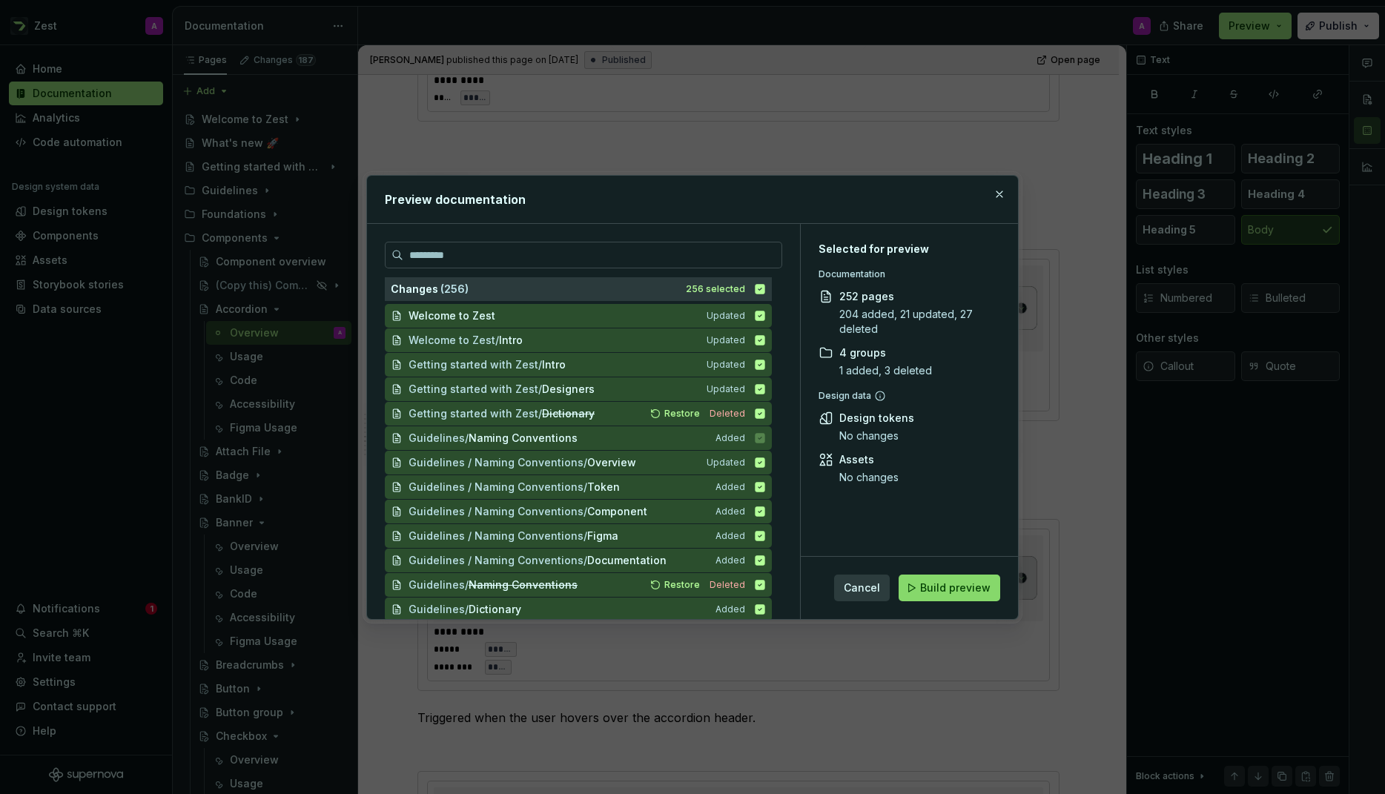
click at [939, 589] on span "Build preview" at bounding box center [955, 588] width 70 height 15
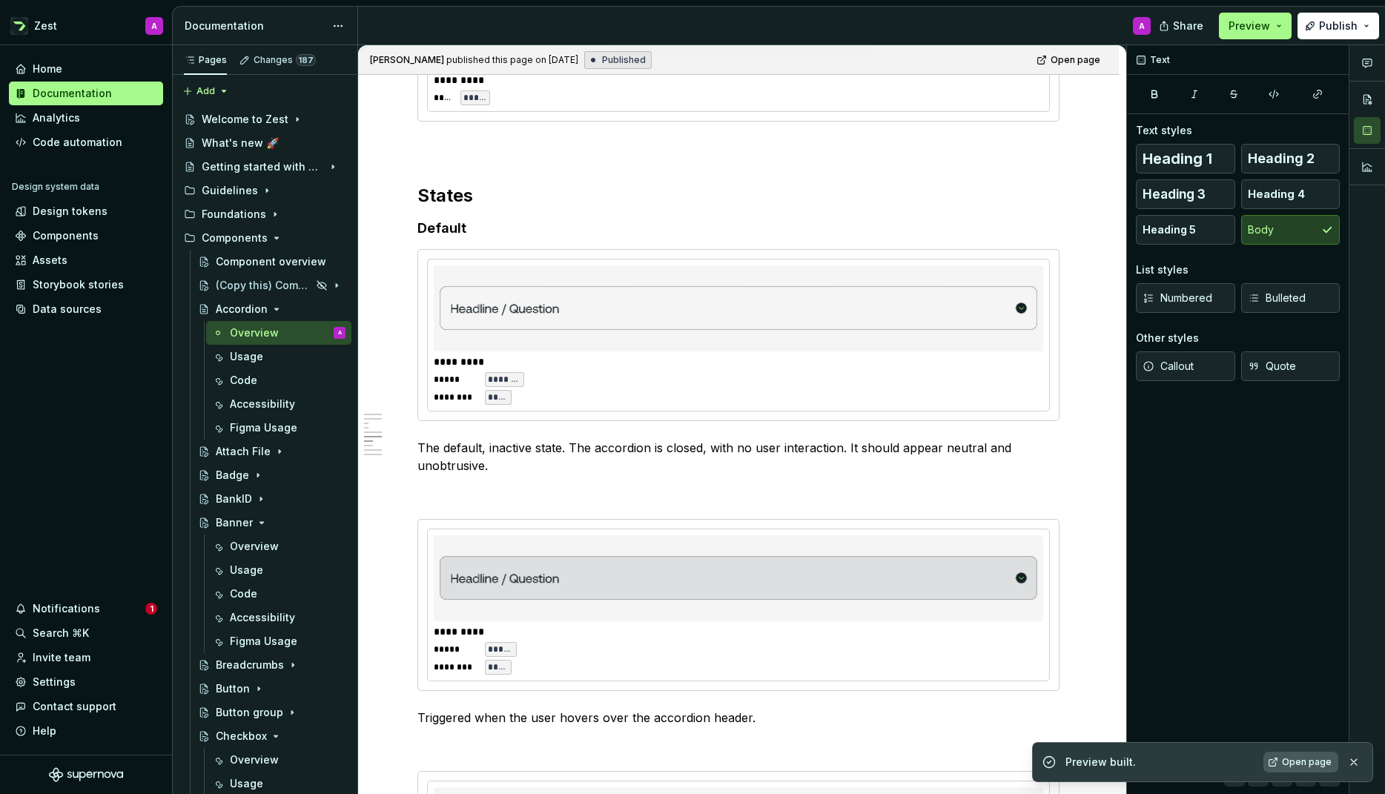
click at [1312, 761] on span "Open page" at bounding box center [1307, 762] width 50 height 12
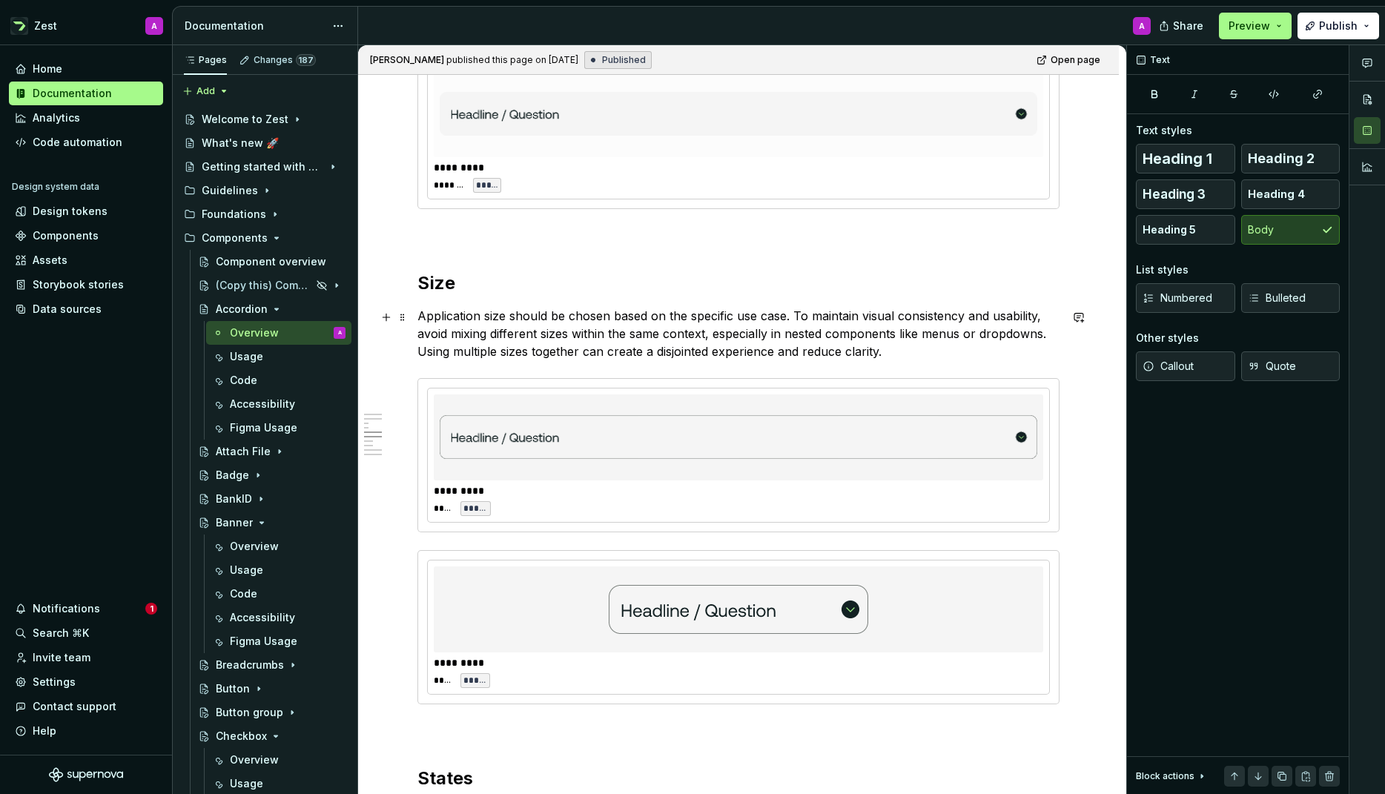
scroll to position [1056, 0]
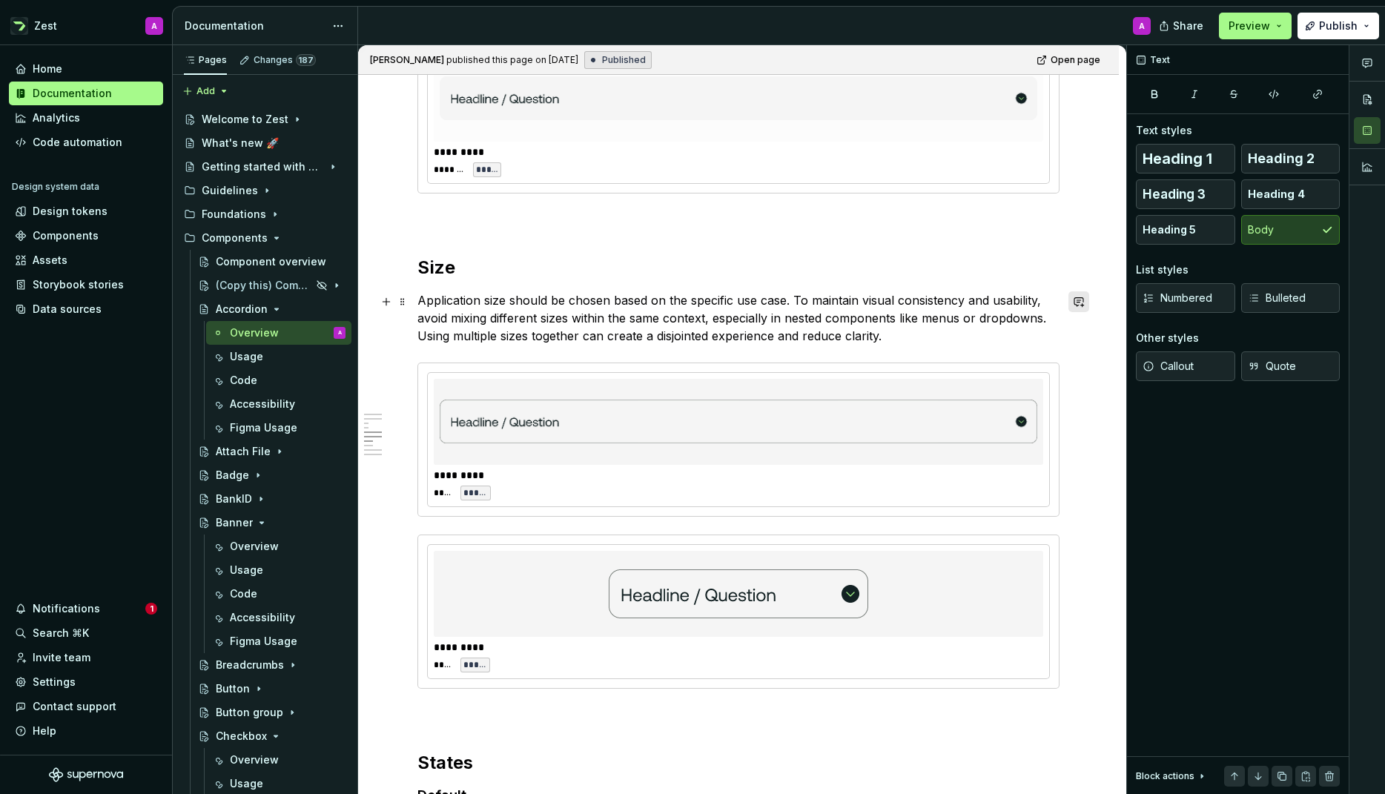
click at [1087, 304] on button "button" at bounding box center [1078, 301] width 21 height 21
type textarea "*"
